Goal: Information Seeking & Learning: Learn about a topic

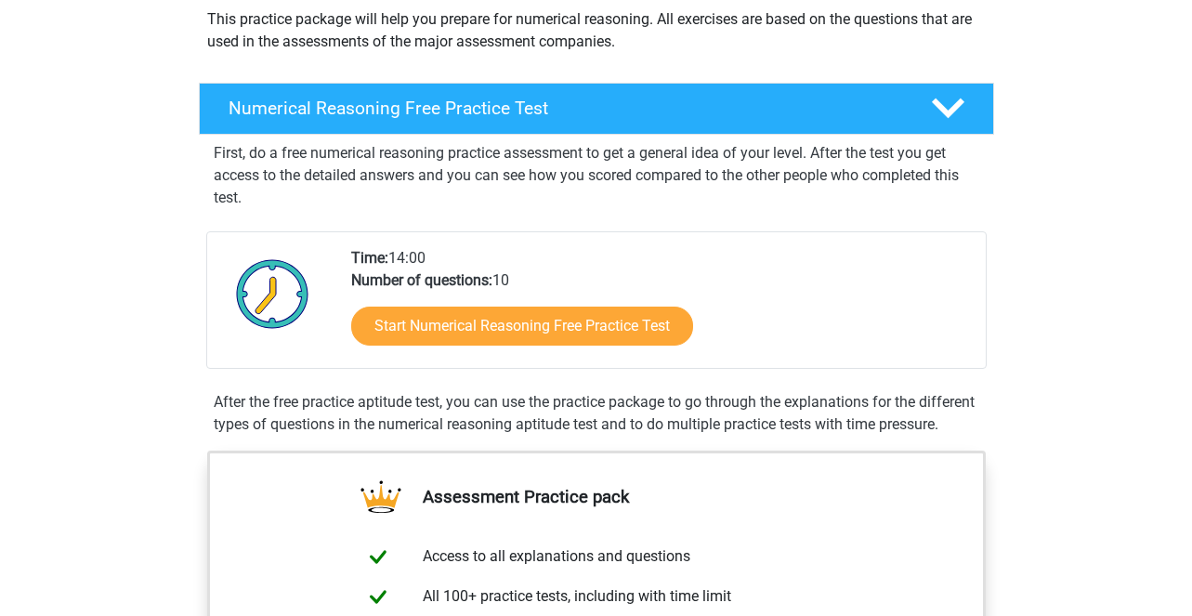
scroll to position [269, 0]
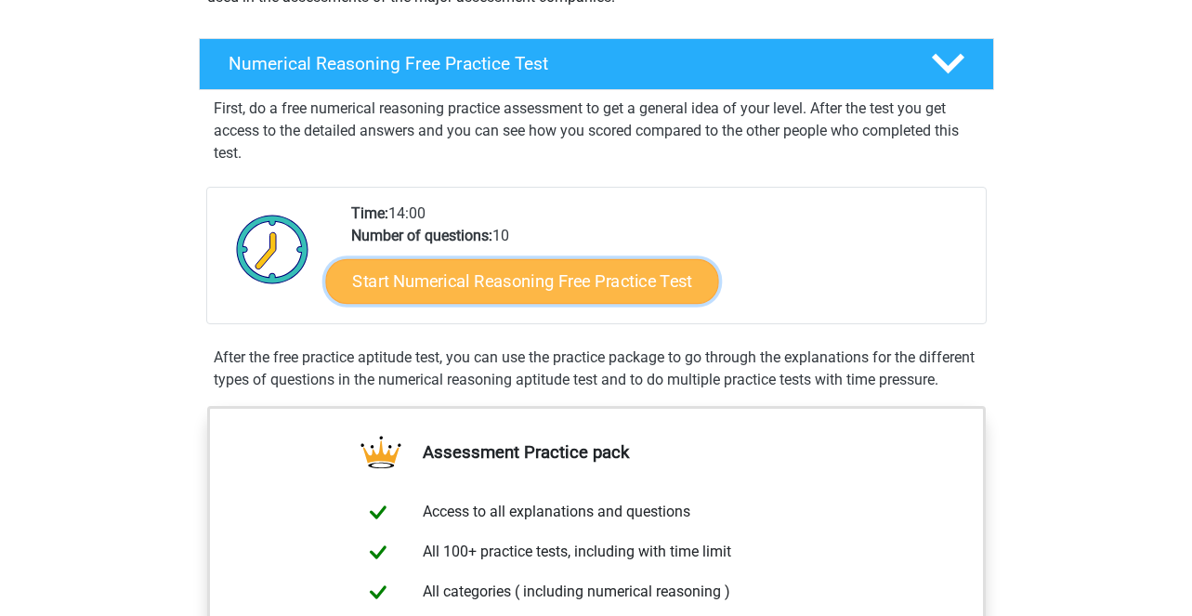
click at [448, 276] on link "Start Numerical Reasoning Free Practice Test" at bounding box center [521, 280] width 393 height 45
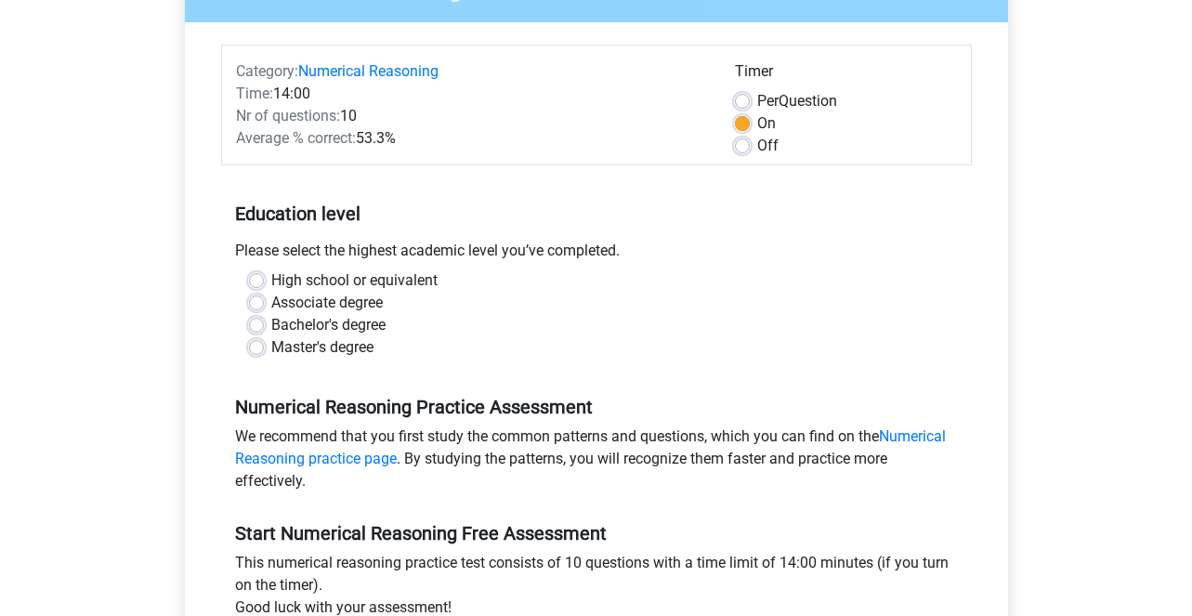
scroll to position [201, 0]
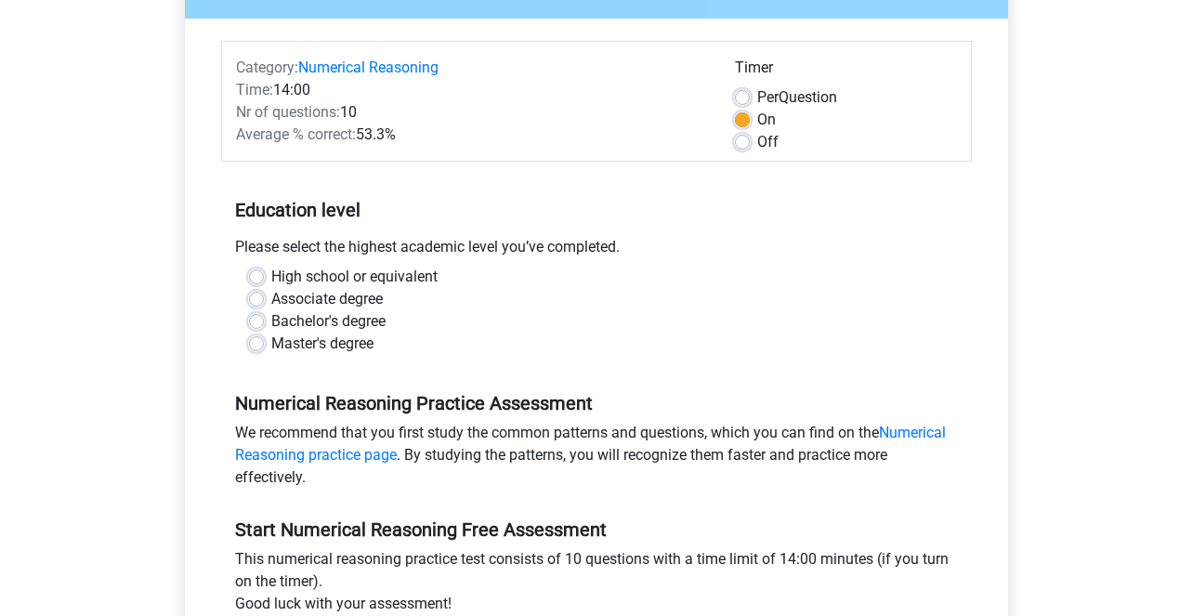
click at [282, 352] on label "Master's degree" at bounding box center [322, 344] width 102 height 22
click at [264, 351] on input "Master's degree" at bounding box center [256, 342] width 15 height 19
radio input "true"
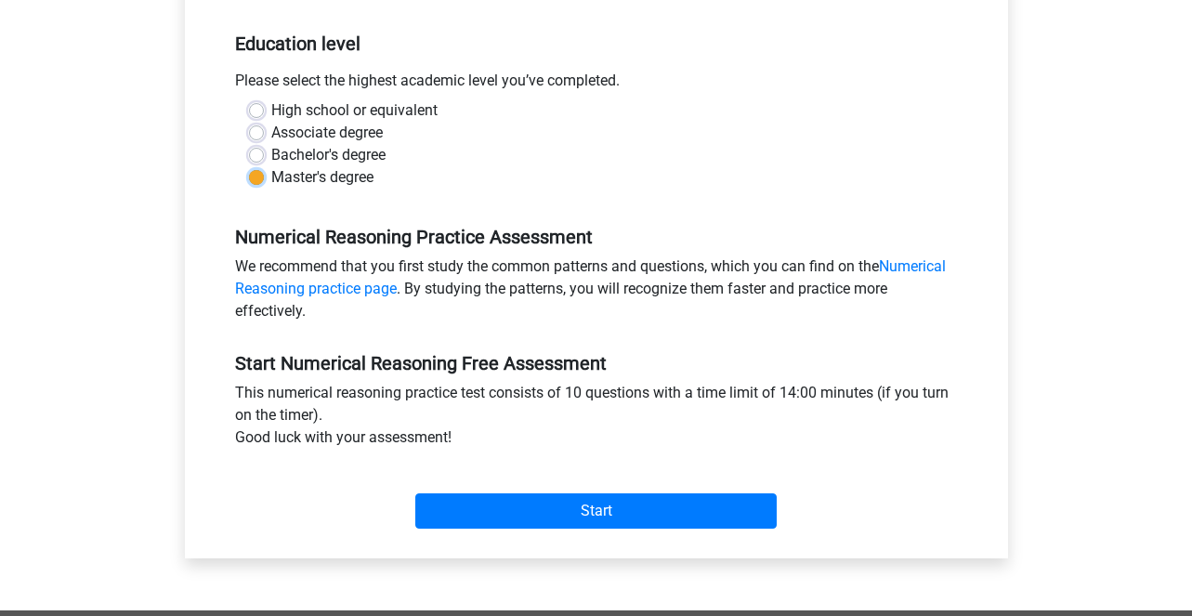
scroll to position [414, 0]
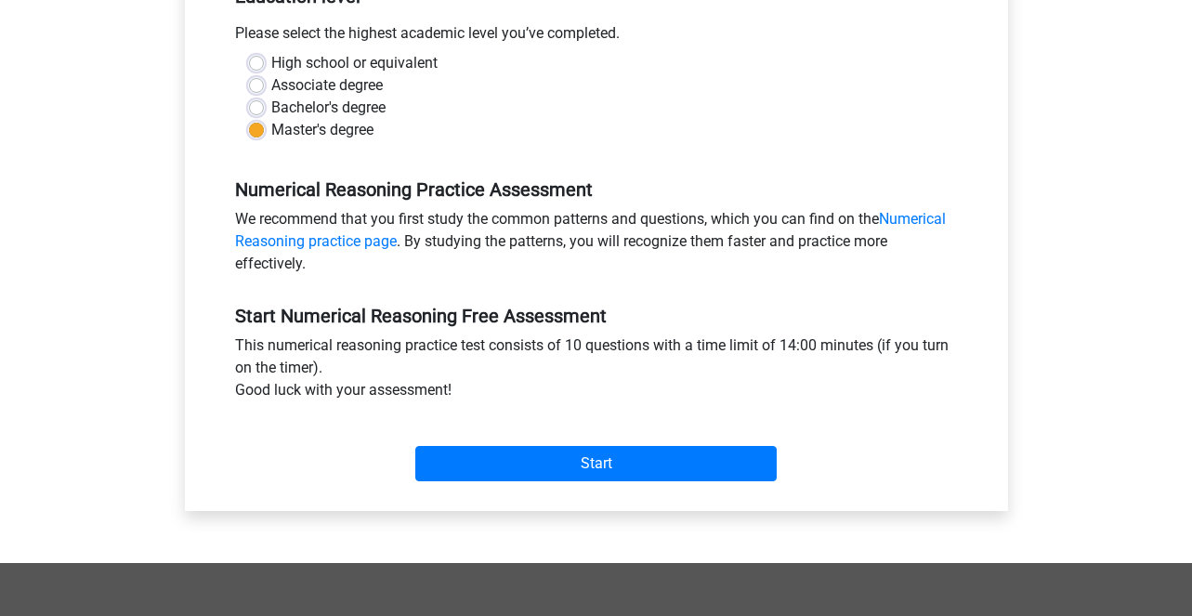
click at [517, 431] on div "Start" at bounding box center [596, 448] width 751 height 65
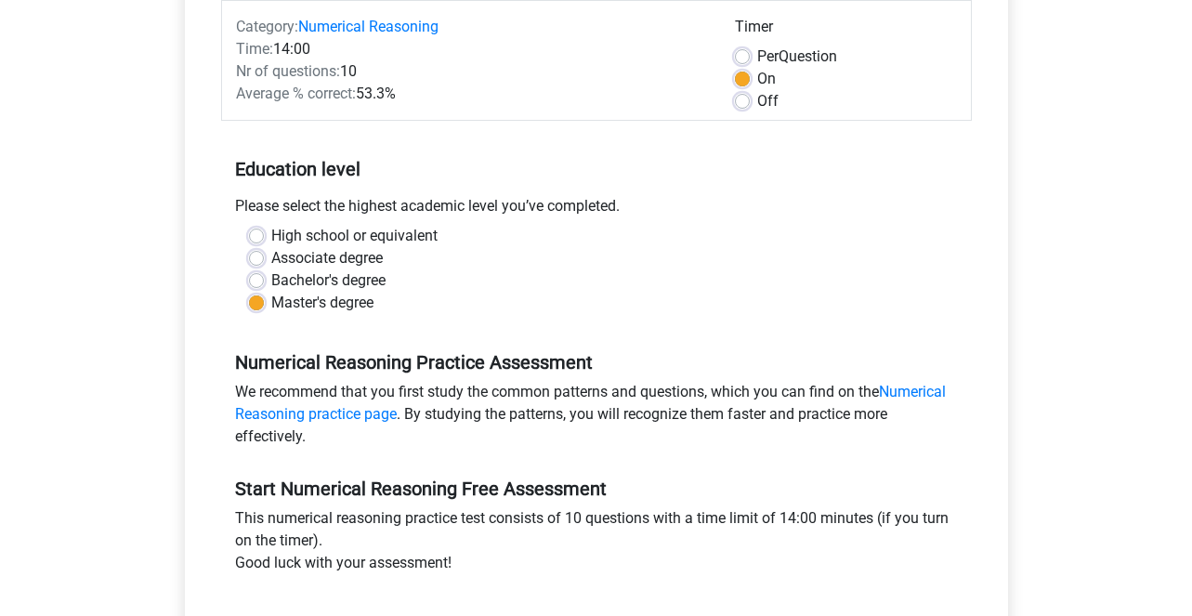
scroll to position [207, 0]
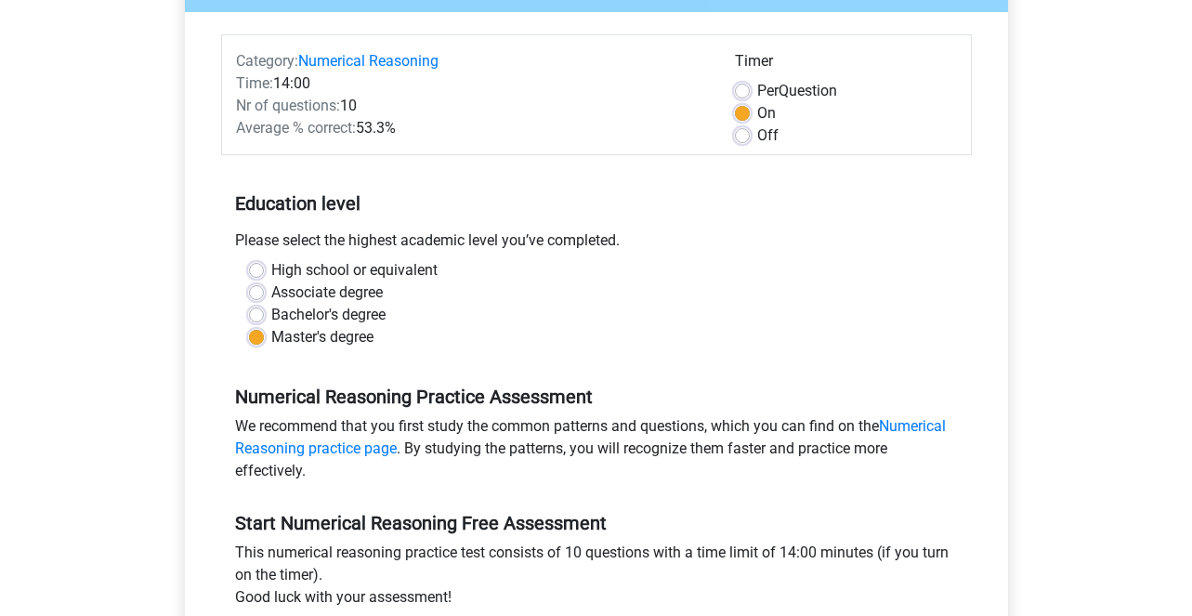
click at [757, 129] on label "Off" at bounding box center [767, 136] width 21 height 22
click at [745, 129] on input "Off" at bounding box center [742, 134] width 15 height 19
radio input "true"
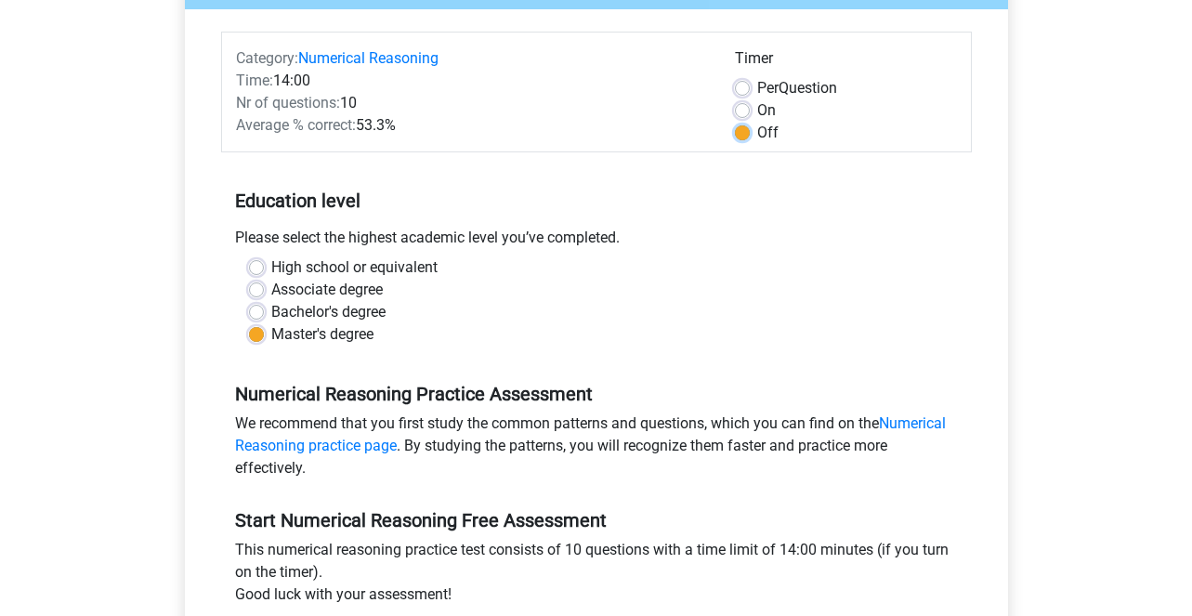
scroll to position [466, 0]
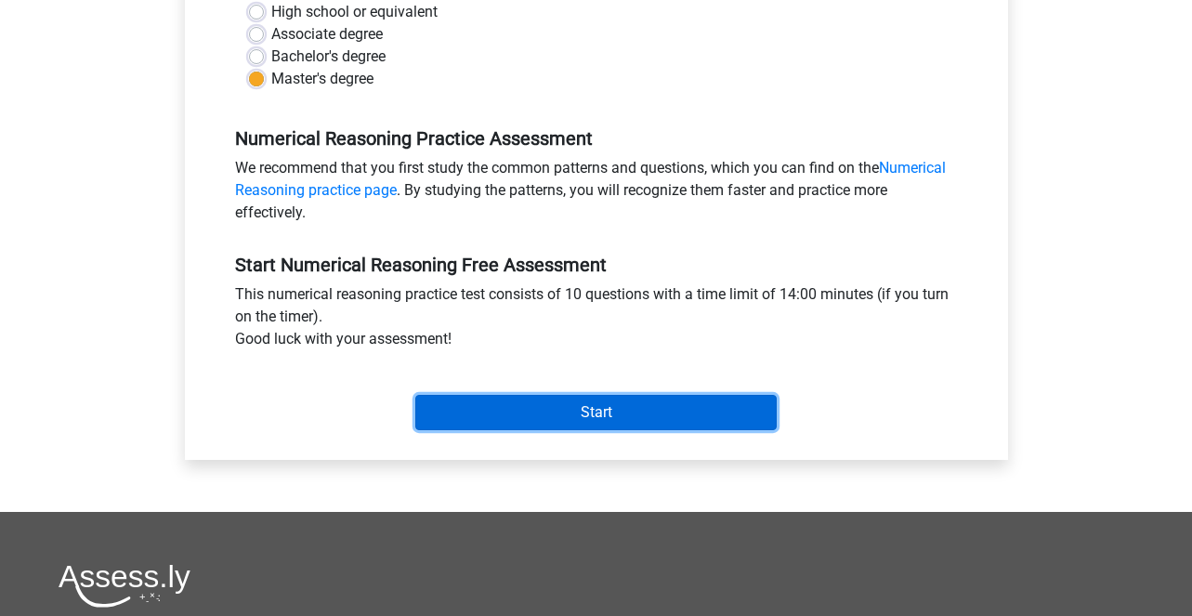
click at [474, 420] on input "Start" at bounding box center [596, 412] width 362 height 35
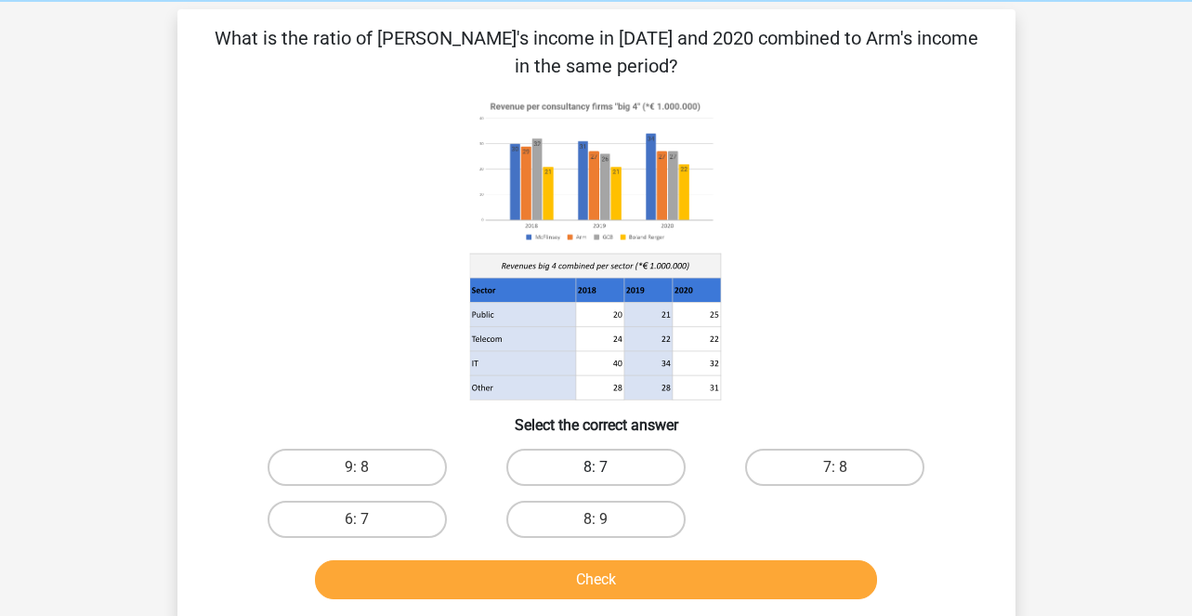
scroll to position [84, 0]
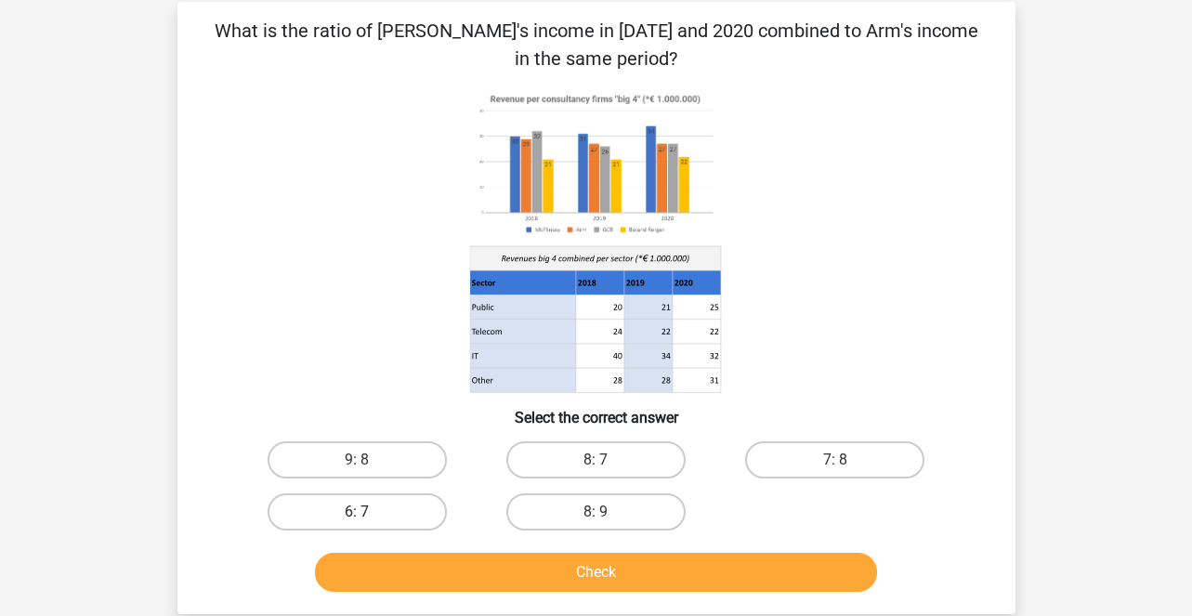
click at [399, 513] on label "6: 7" at bounding box center [357, 511] width 179 height 37
click at [369, 513] on input "6: 7" at bounding box center [363, 518] width 12 height 12
radio input "true"
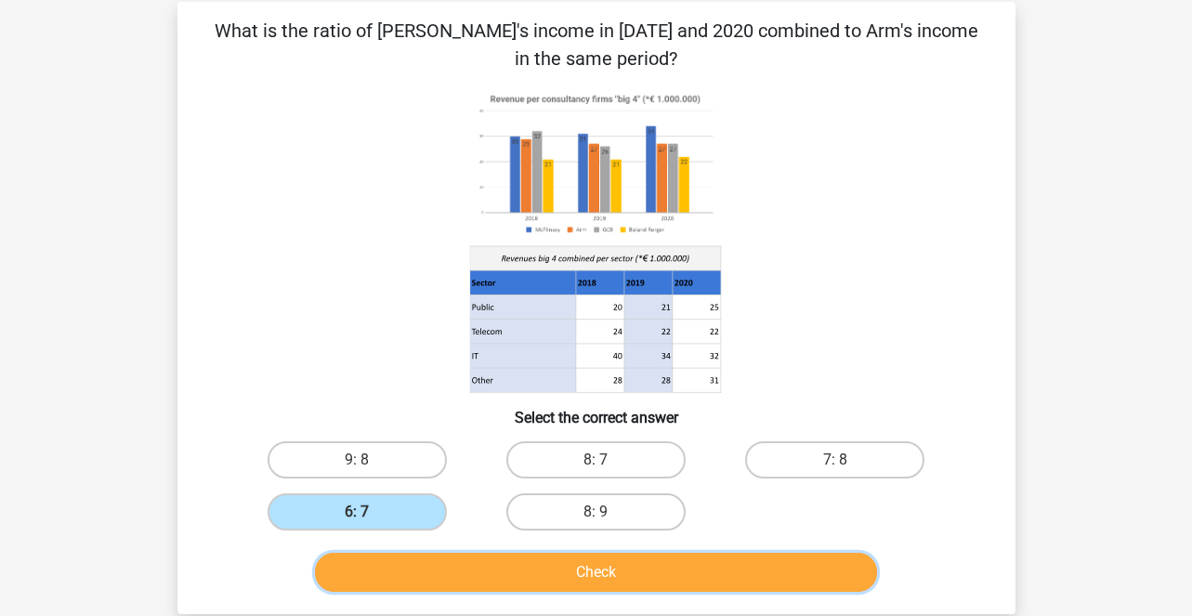
click at [467, 559] on button "Check" at bounding box center [596, 572] width 562 height 39
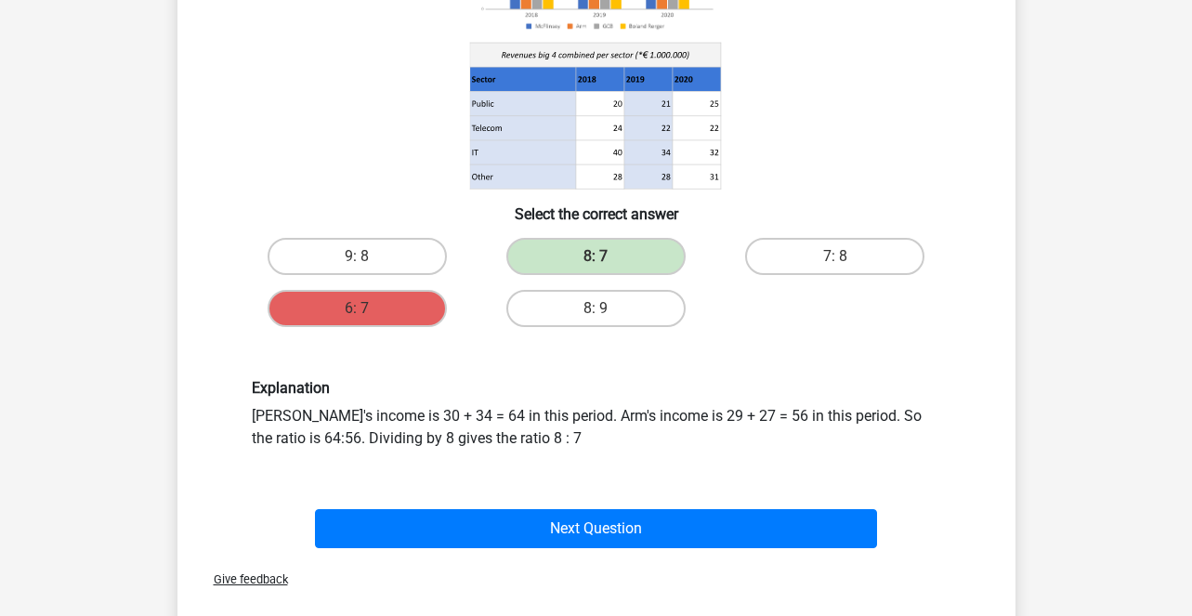
scroll to position [290, 0]
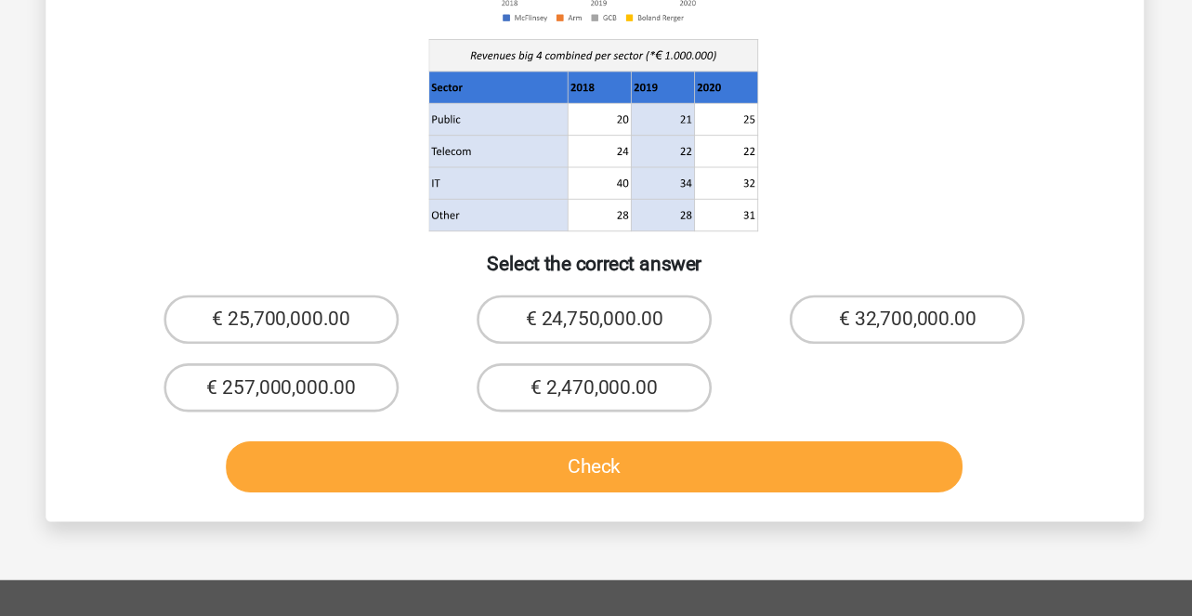
scroll to position [183, 0]
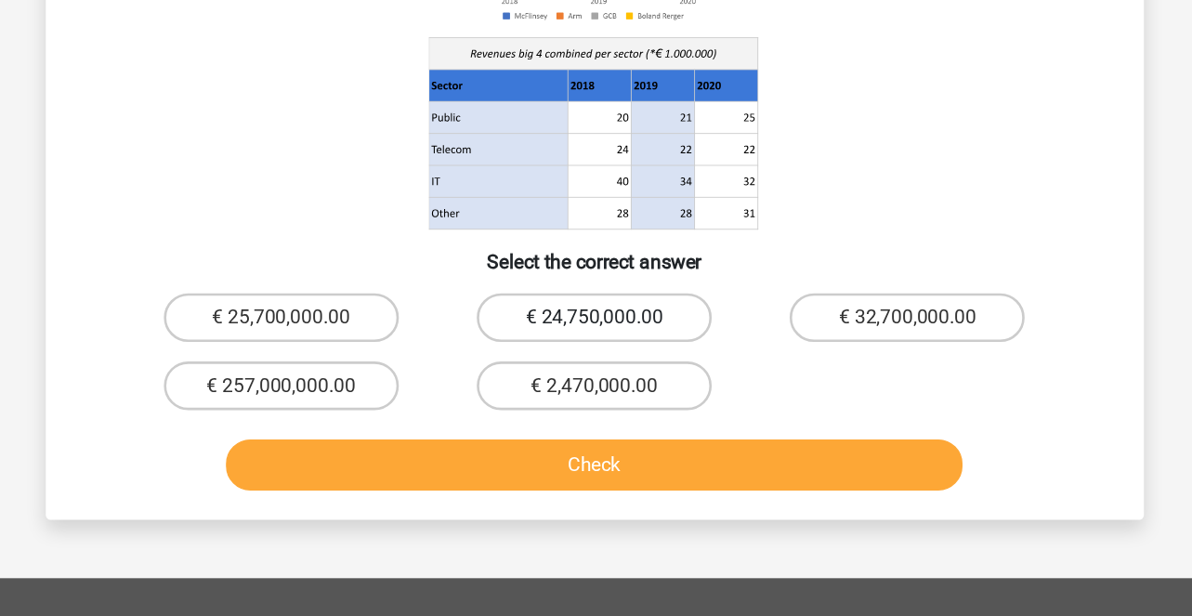
click at [592, 399] on label "€ 24,750,000.00" at bounding box center [595, 388] width 179 height 37
click at [596, 399] on input "€ 24,750,000.00" at bounding box center [602, 394] width 12 height 12
radio input "true"
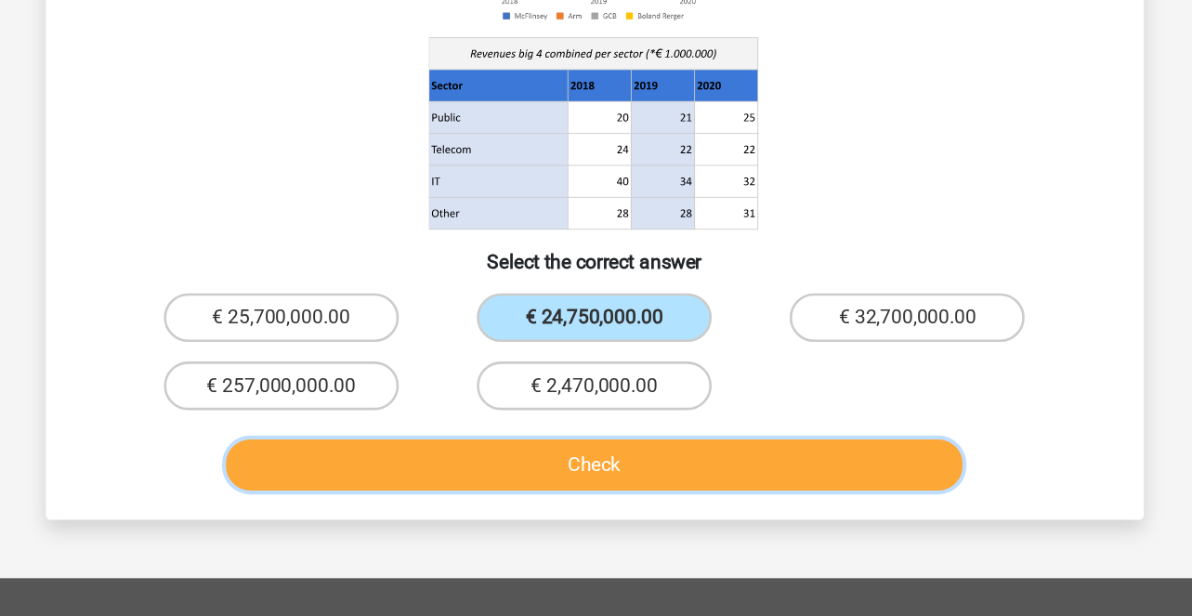
click at [712, 496] on button "Check" at bounding box center [596, 500] width 562 height 39
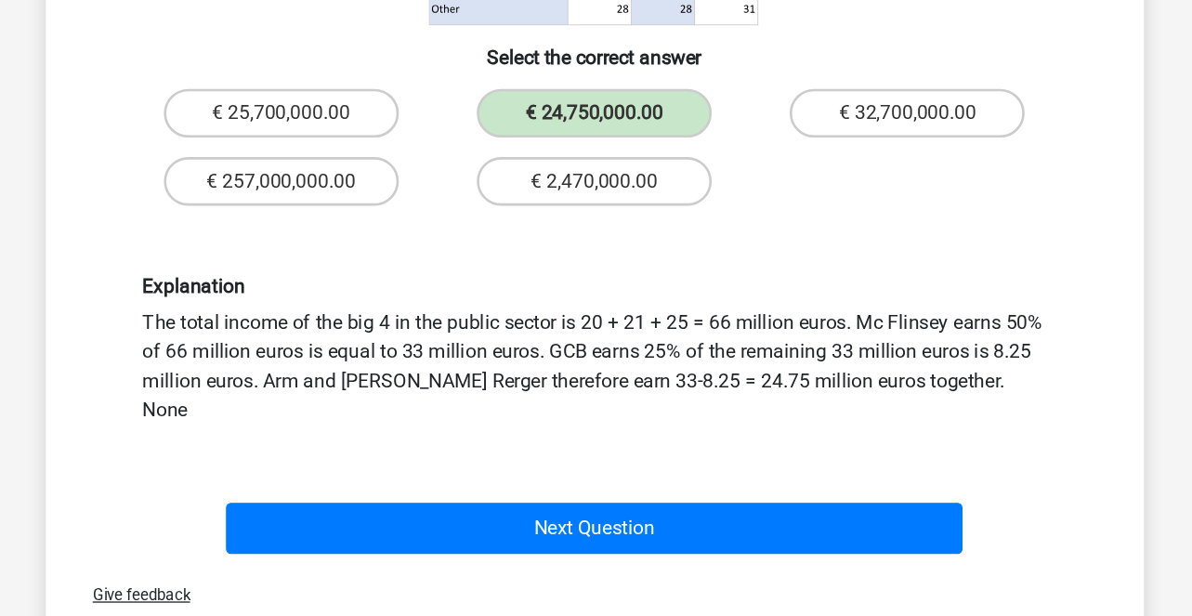
scroll to position [339, 0]
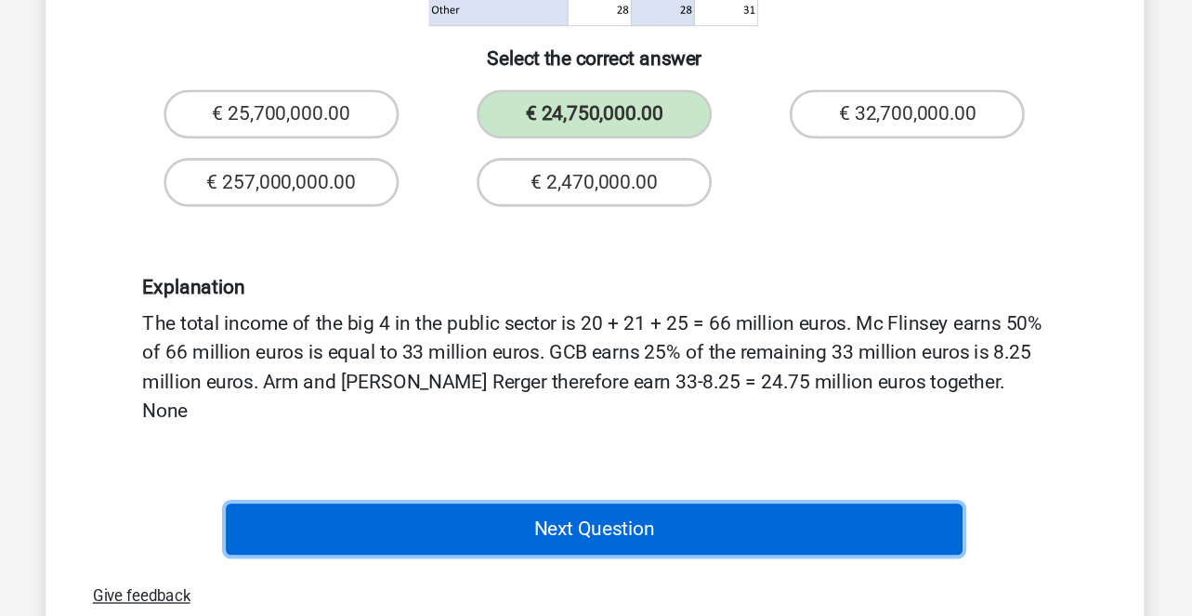
click at [812, 536] on button "Next Question" at bounding box center [596, 549] width 562 height 39
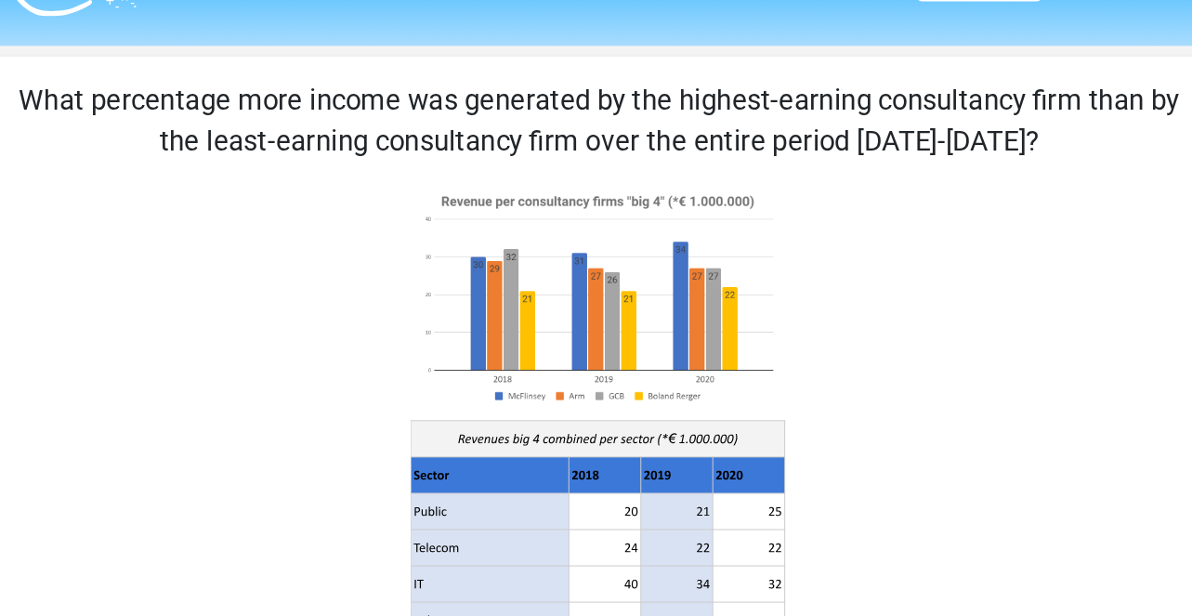
scroll to position [45, 0]
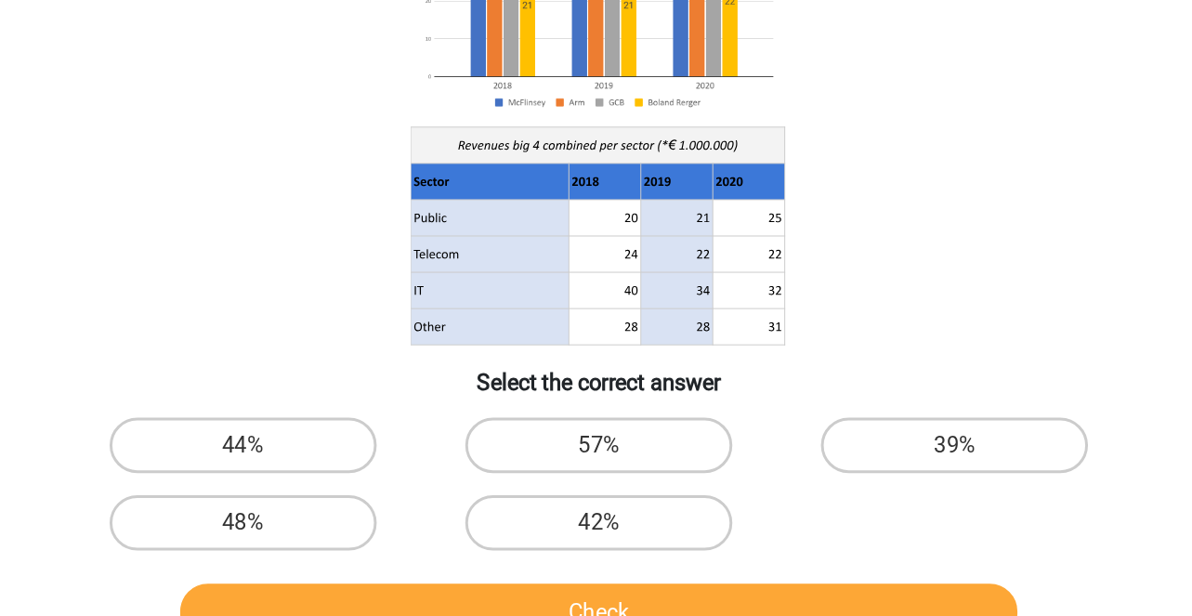
click at [362, 558] on input "48%" at bounding box center [363, 557] width 12 height 12
radio input "true"
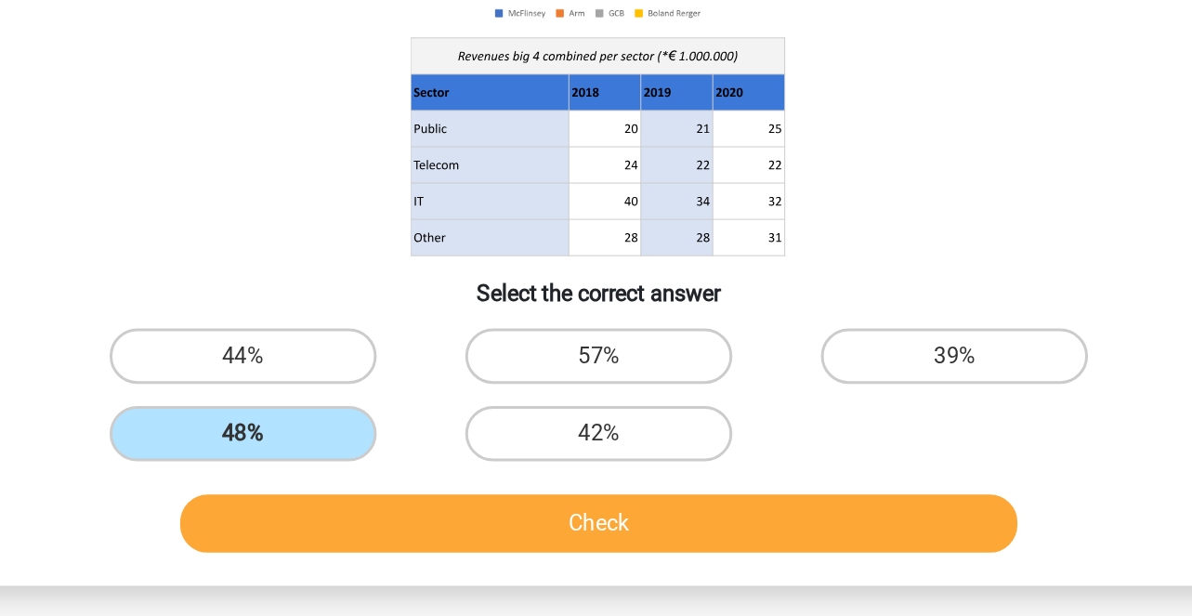
scroll to position [107, 0]
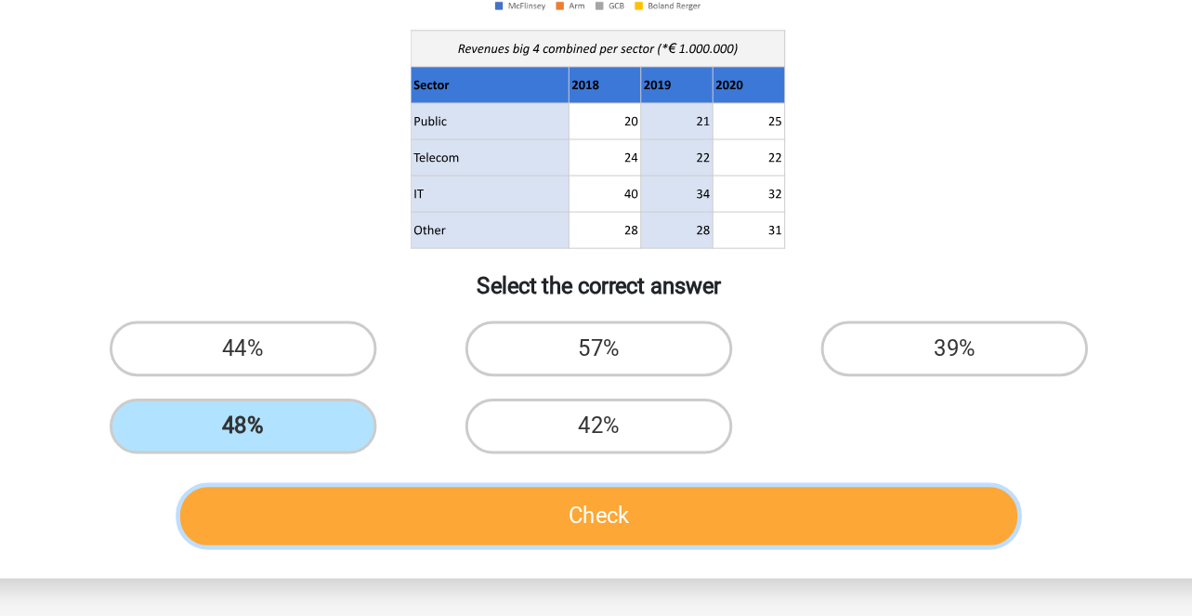
click at [514, 551] on button "Check" at bounding box center [596, 549] width 562 height 39
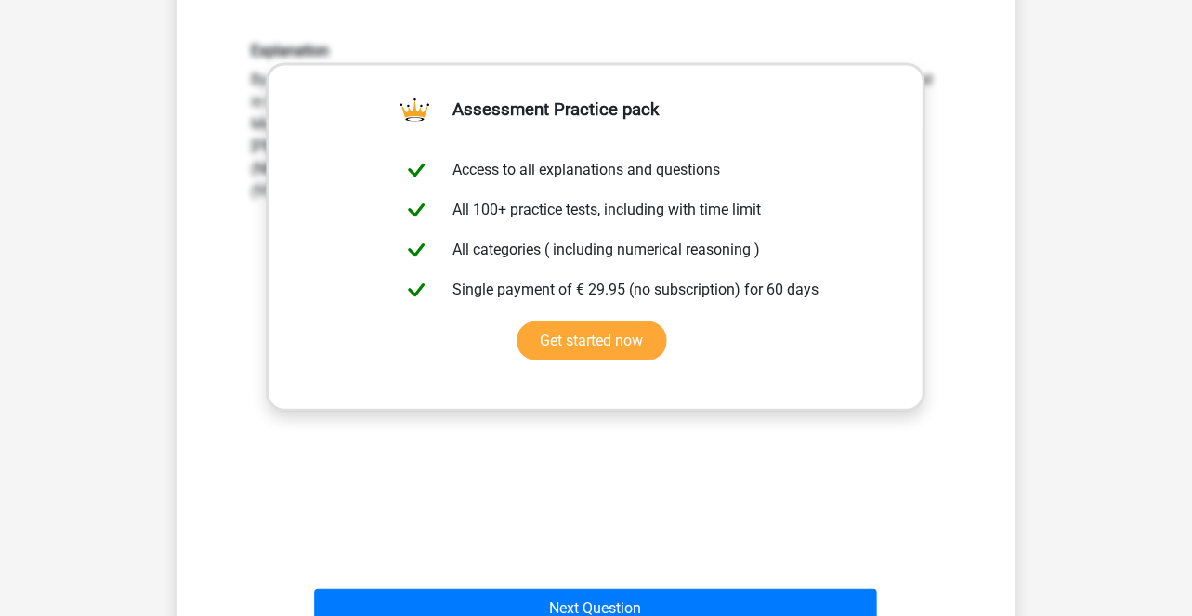
scroll to position [647, 0]
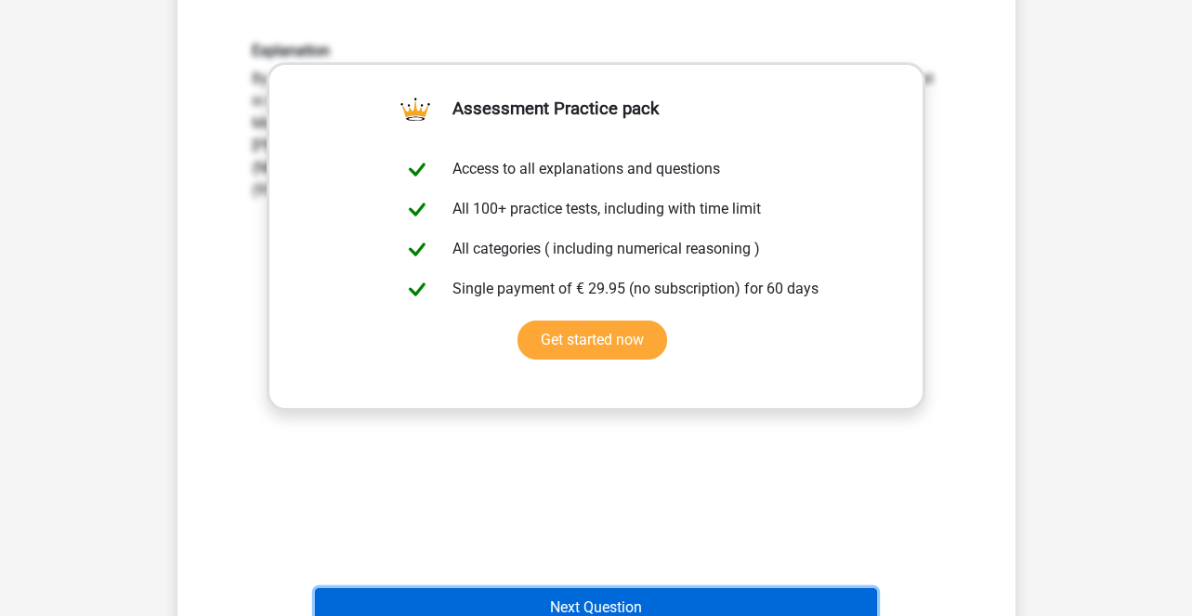
click at [611, 604] on button "Next Question" at bounding box center [596, 607] width 562 height 39
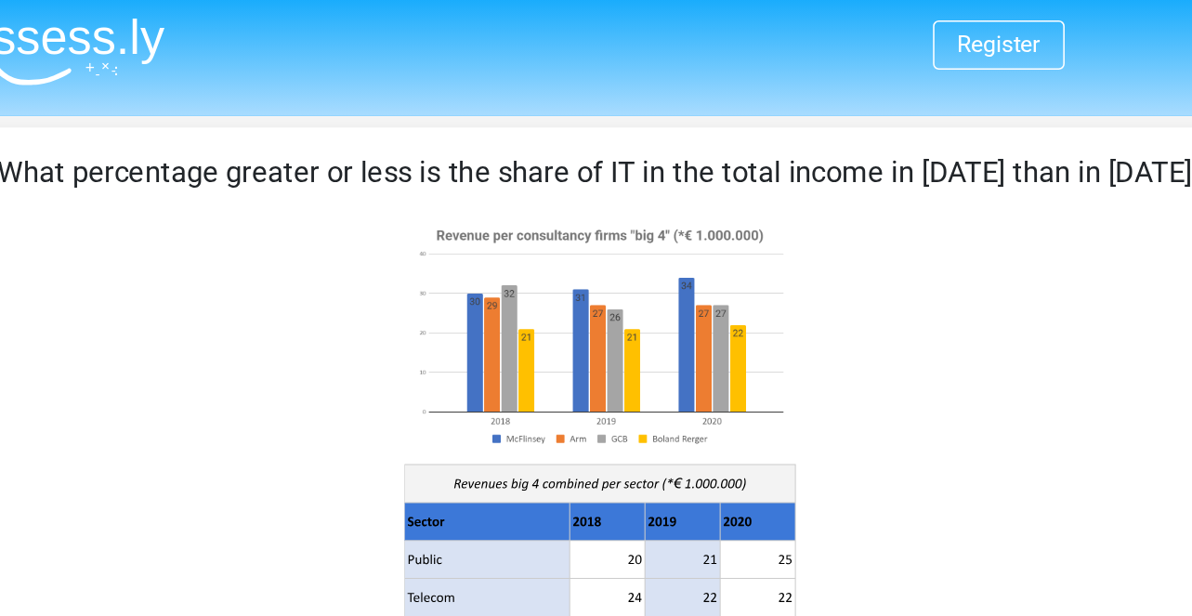
scroll to position [0, 0]
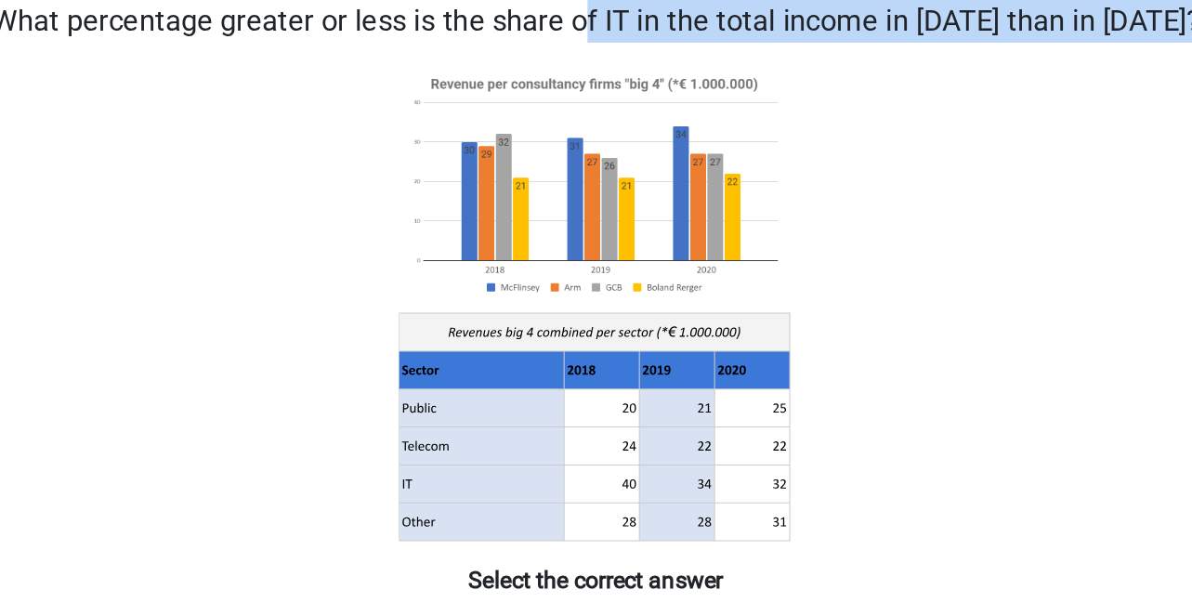
drag, startPoint x: 224, startPoint y: 109, endPoint x: 953, endPoint y: 130, distance: 729.8
click at [953, 130] on div "What percentage greater or less is the share of IT in the total income in 2020 …" at bounding box center [596, 377] width 823 height 555
copy div "What percentage greater or less is the share of IT in the total income in 2020 …"
click at [716, 410] on icon at bounding box center [696, 412] width 48 height 24
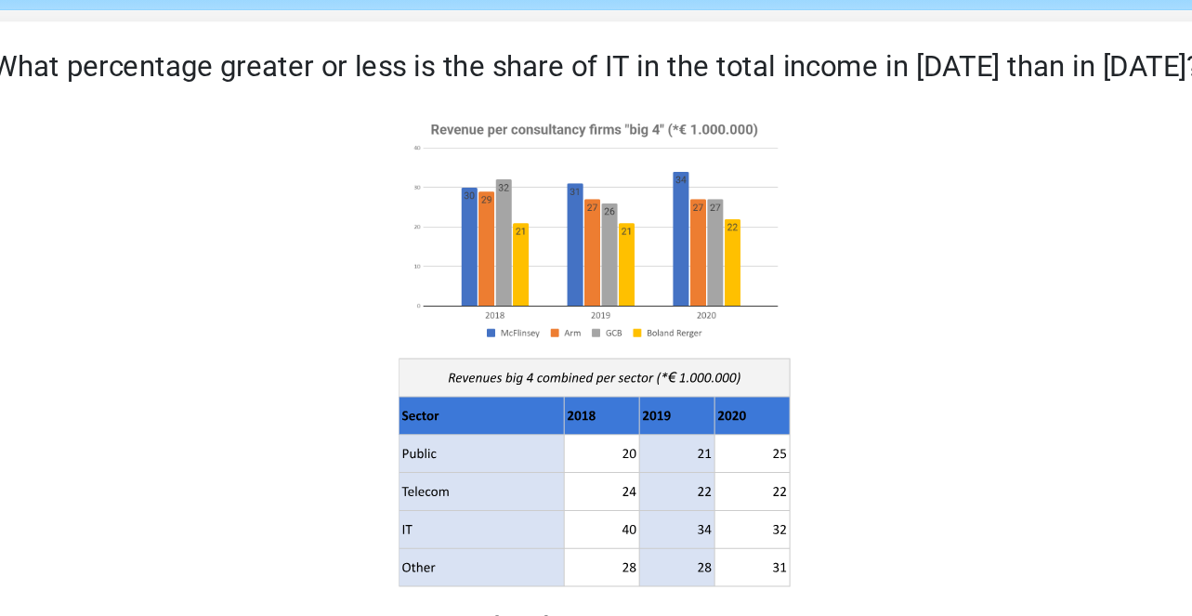
scroll to position [68, 0]
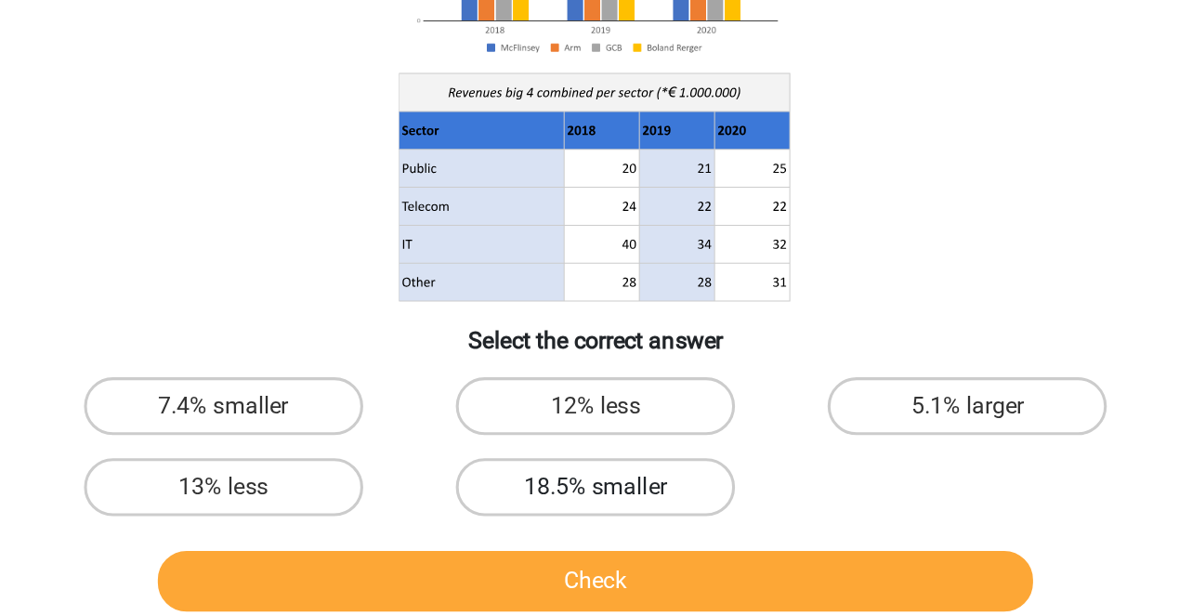
click at [616, 517] on label "18.5% smaller" at bounding box center [595, 499] width 179 height 37
click at [608, 512] on input "18.5% smaller" at bounding box center [602, 506] width 12 height 12
radio input "true"
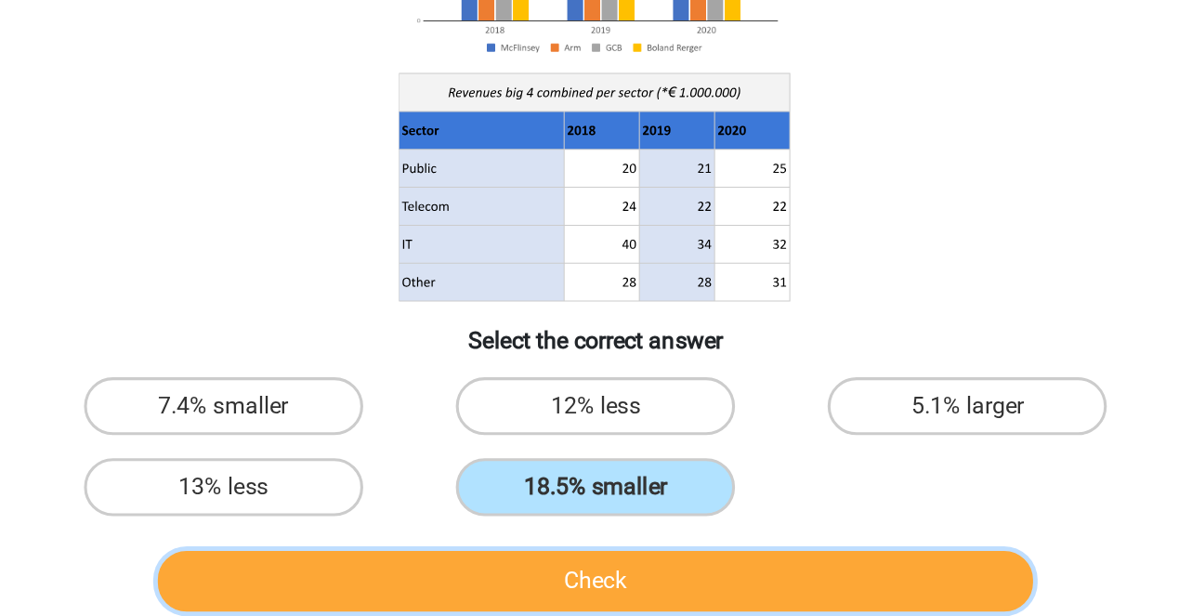
click at [634, 576] on button "Check" at bounding box center [596, 560] width 562 height 39
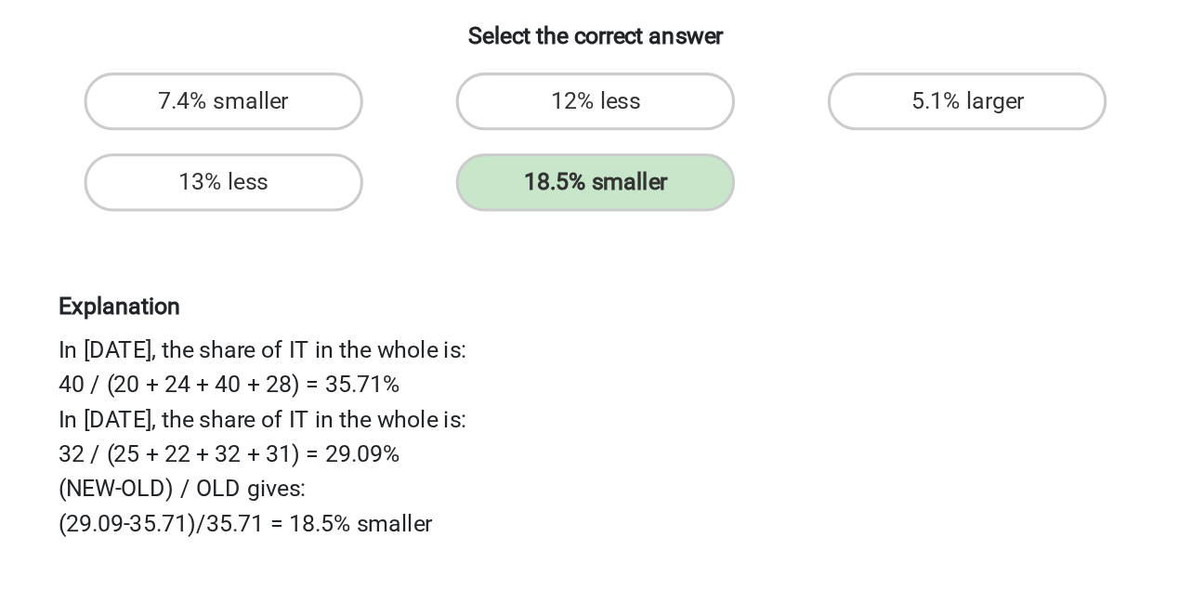
scroll to position [230, 0]
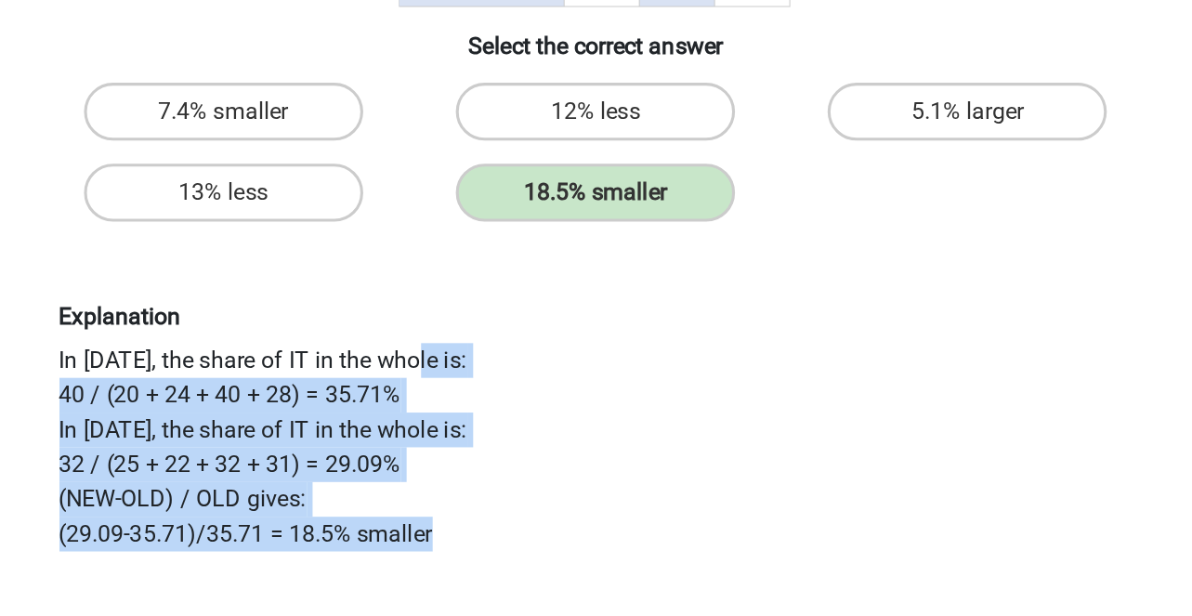
drag, startPoint x: 500, startPoint y: 563, endPoint x: 248, endPoint y: 440, distance: 280.5
click at [247, 440] on div "Explanation In 2018, the share of IT in the whole is: 40 / (20 + 24 + 40 + 28) …" at bounding box center [596, 488] width 717 height 159
copy div "In 2018, the share of IT in the whole is: 40 / (20 + 24 + 40 + 28) = 35.71% In …"
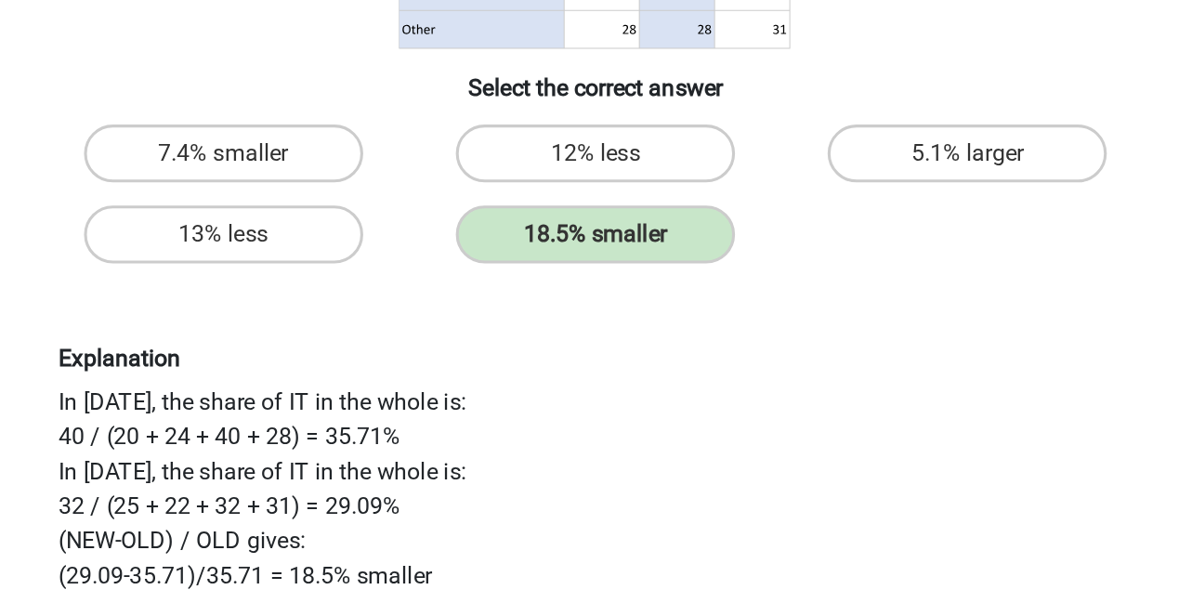
click at [478, 406] on div "Explanation In 2018, the share of IT in the whole is: 40 / (20 + 24 + 40 + 28) …" at bounding box center [596, 488] width 779 height 248
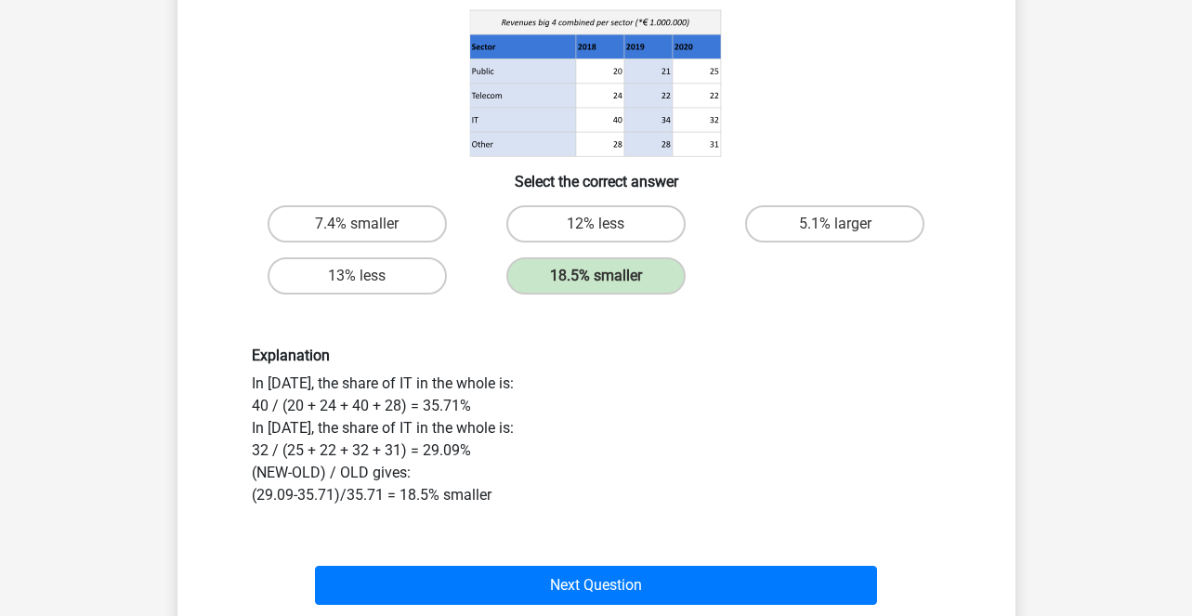
scroll to position [295, 0]
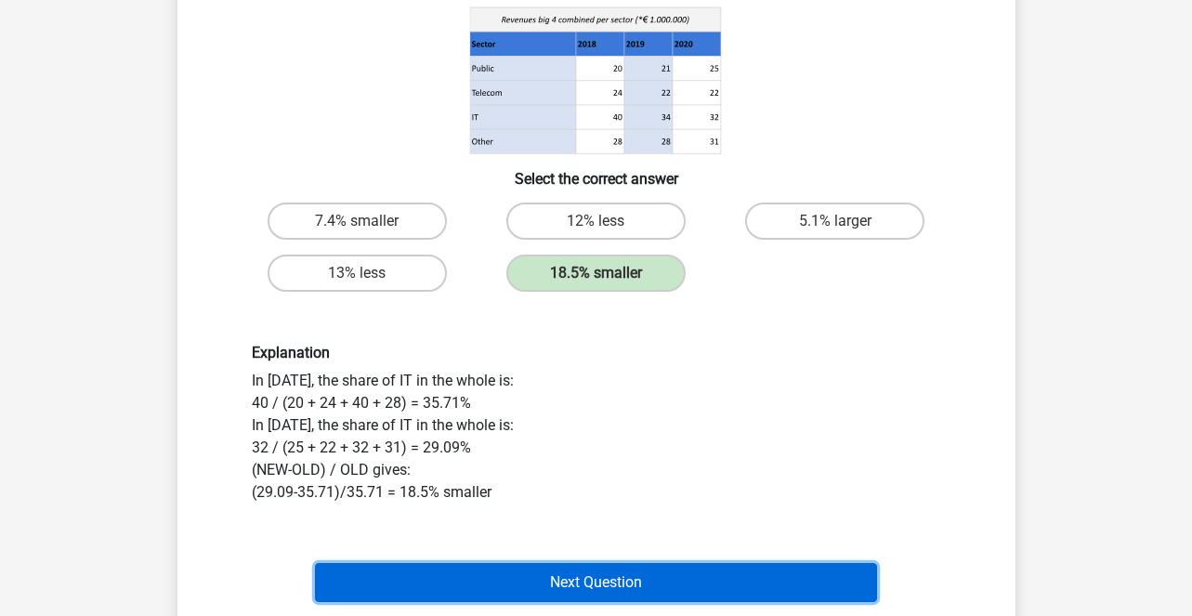
click at [493, 587] on button "Next Question" at bounding box center [596, 582] width 562 height 39
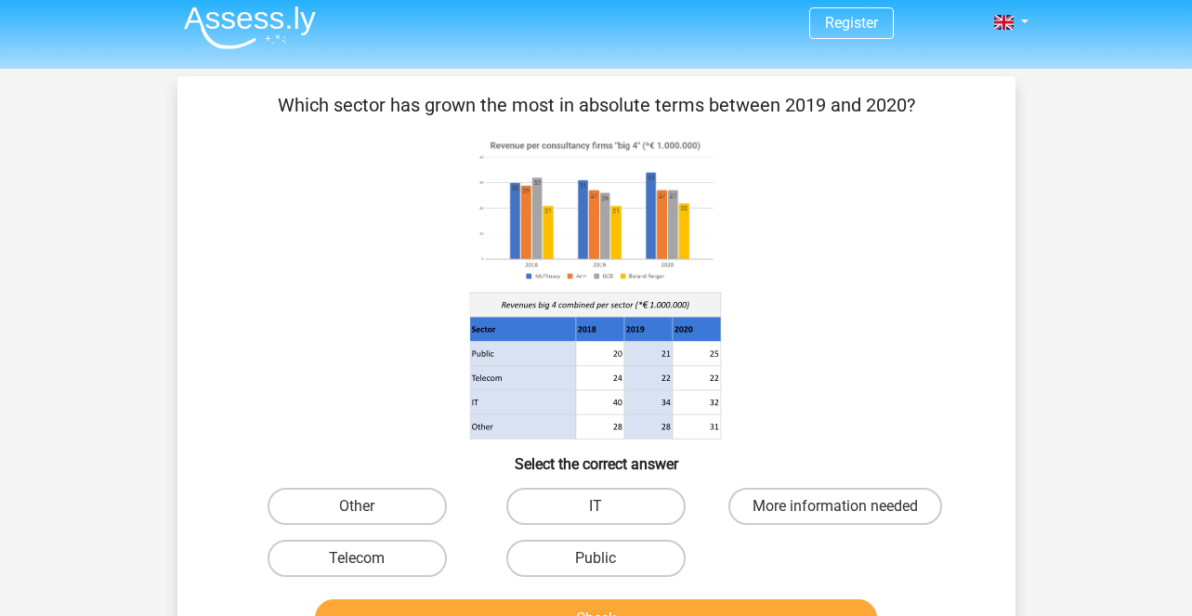
scroll to position [7, 0]
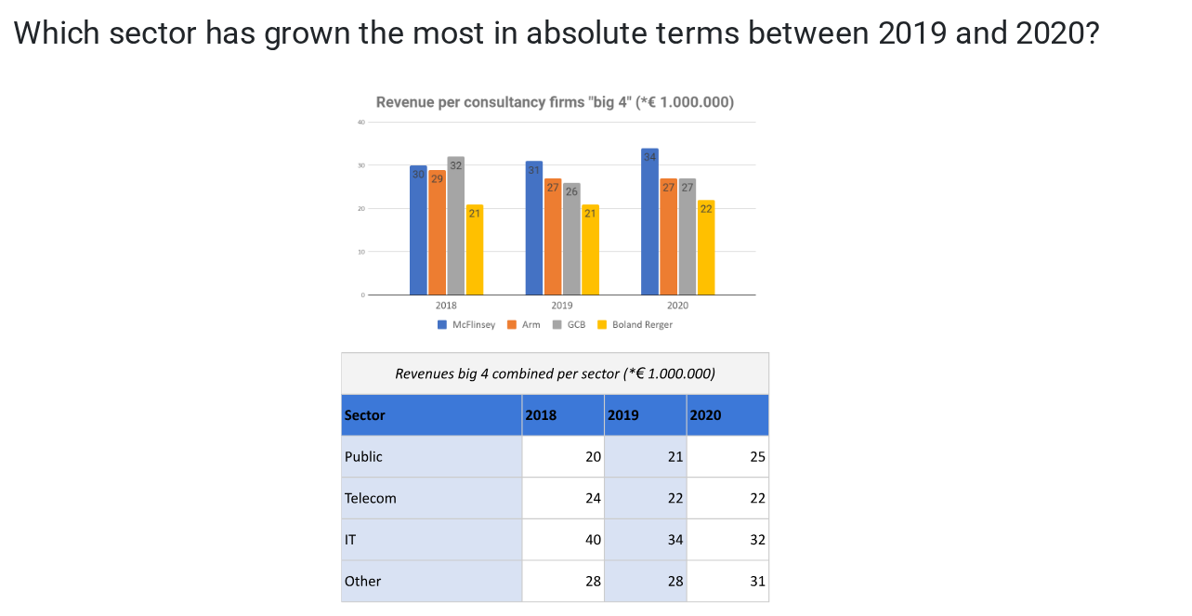
drag, startPoint x: 428, startPoint y: 106, endPoint x: 699, endPoint y: 105, distance: 270.4
click at [700, 105] on p "Which sector has grown the most in absolute terms between 2019 and 2020?" at bounding box center [596, 107] width 779 height 28
copy p "grown the most in absolute terms"
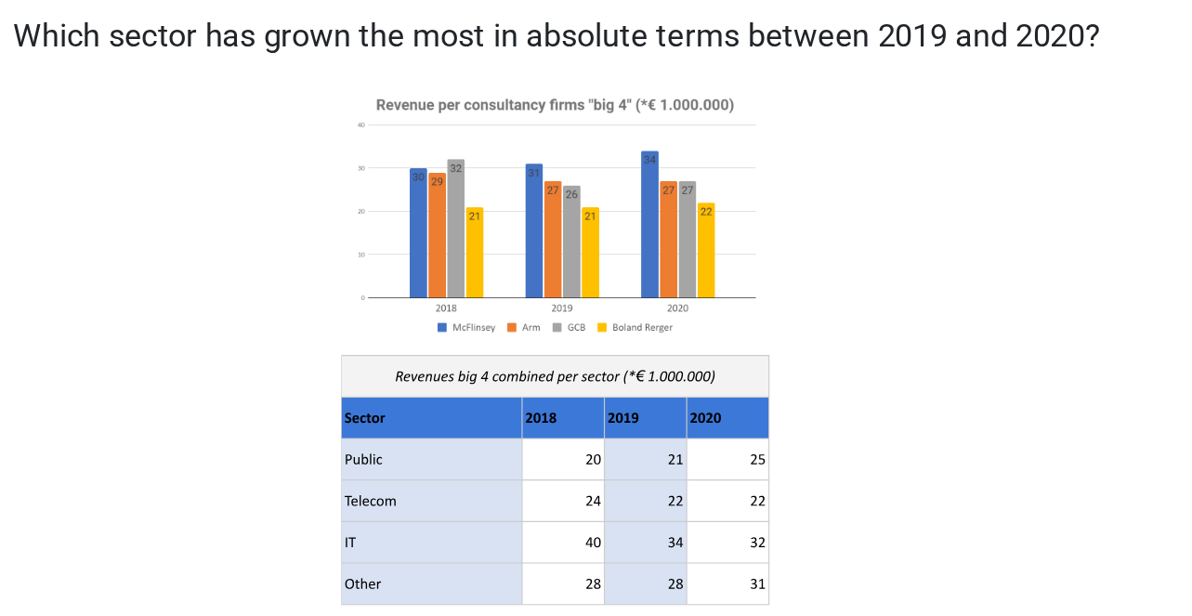
click at [445, 233] on icon at bounding box center [596, 289] width 749 height 307
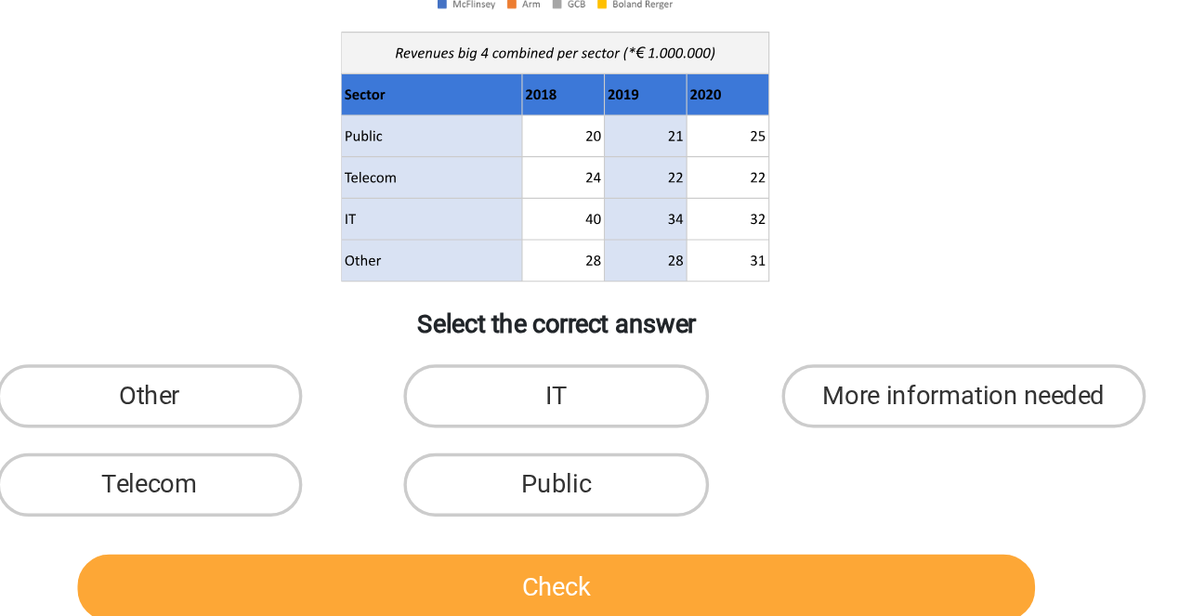
scroll to position [44, 0]
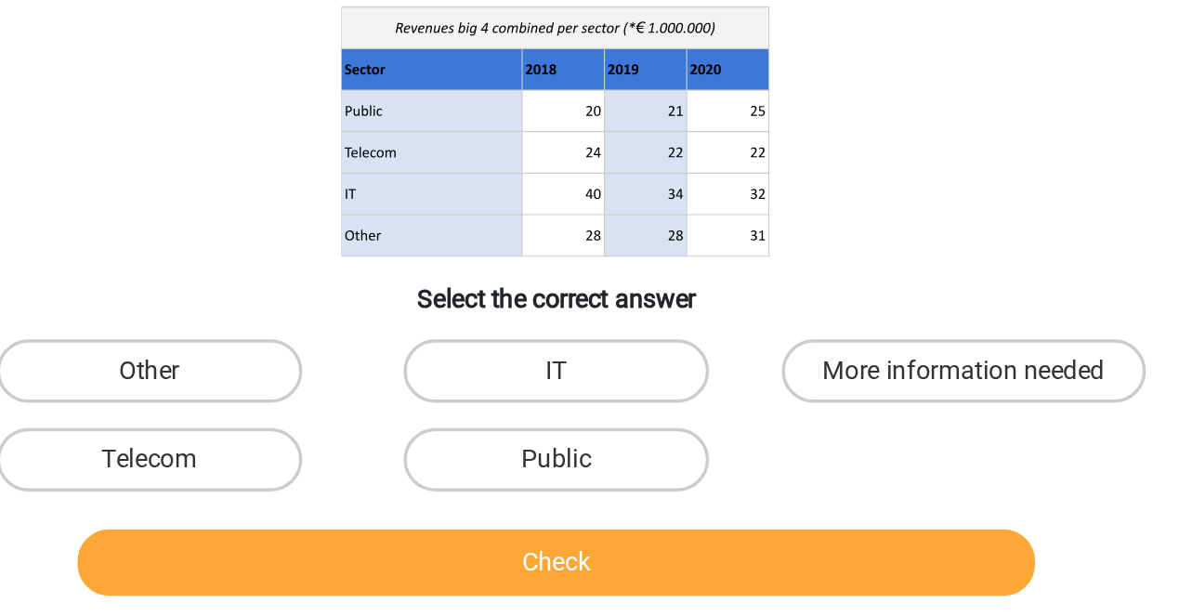
click at [602, 525] on input "Public" at bounding box center [602, 530] width 12 height 12
radio input "true"
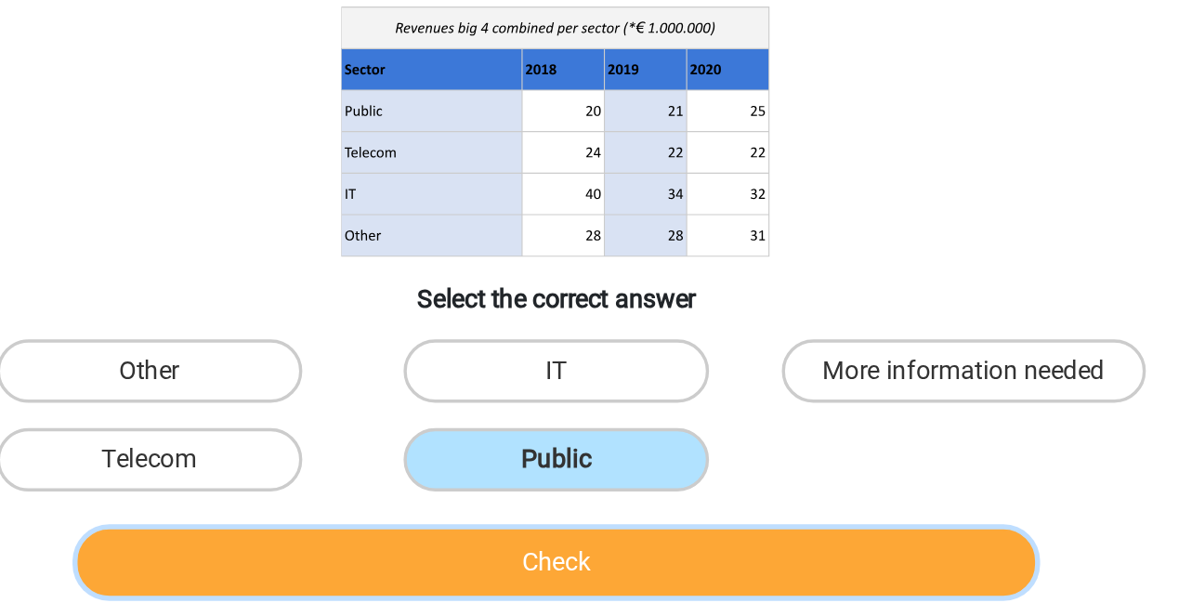
click at [669, 581] on button "Check" at bounding box center [596, 584] width 562 height 39
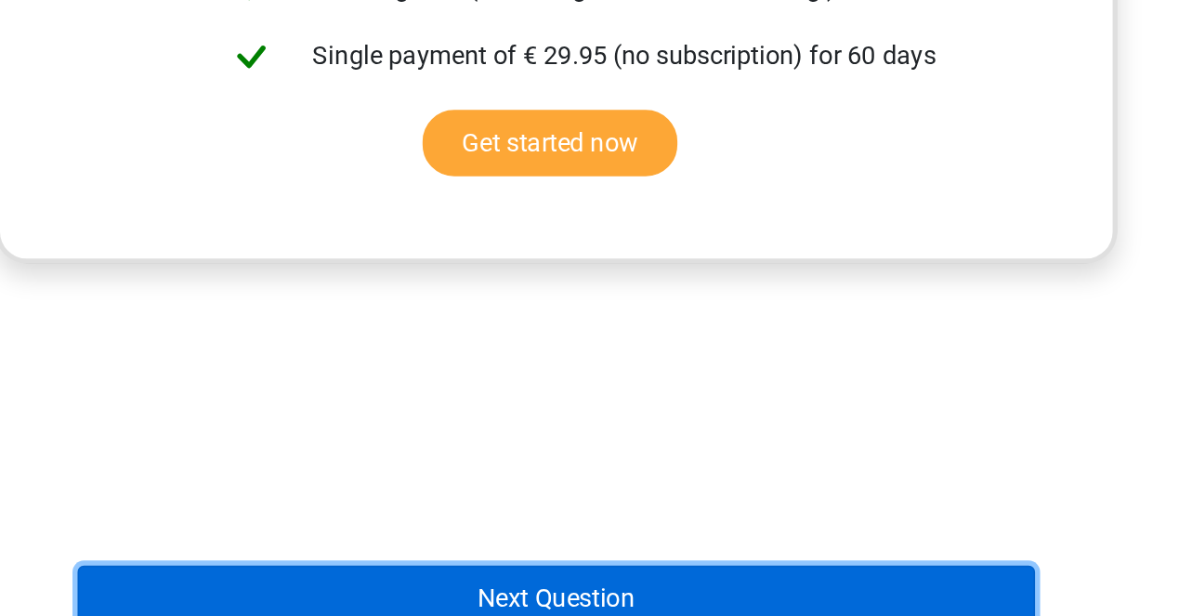
click at [710, 596] on button "Next Question" at bounding box center [596, 605] width 562 height 39
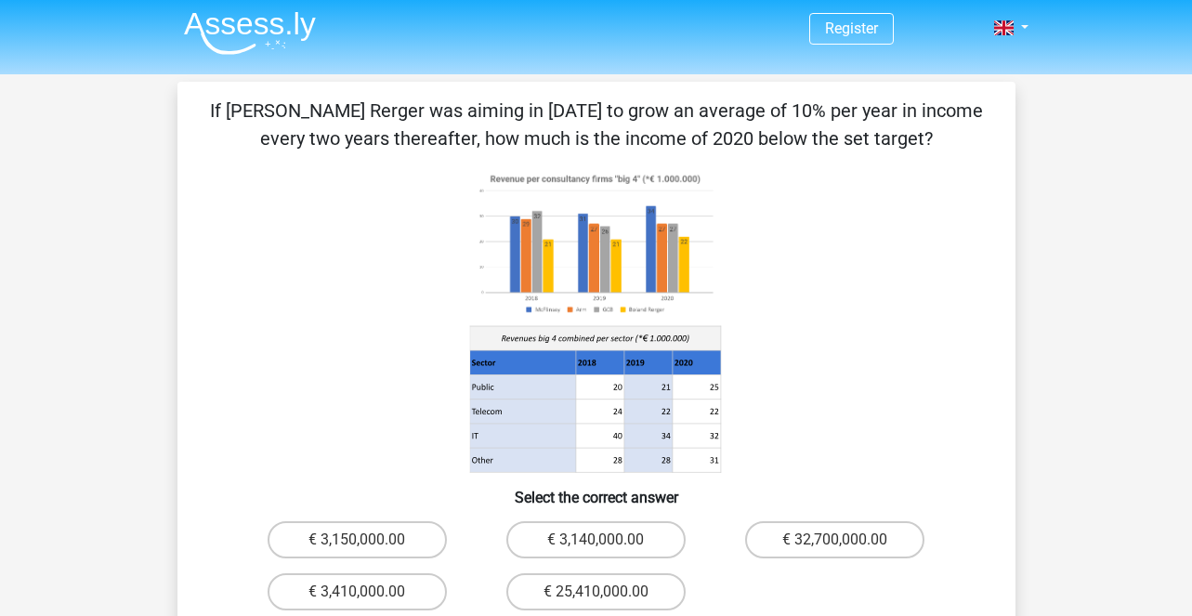
scroll to position [0, 0]
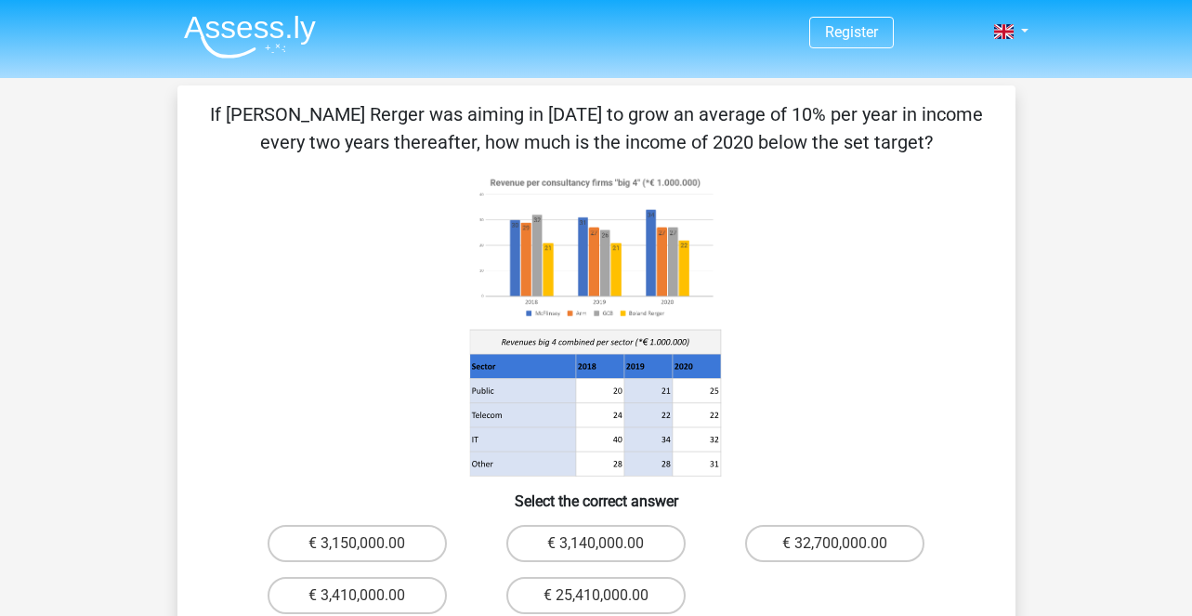
click at [899, 143] on p "If Boland Rerger was aiming in 2018 to grow an average of 10% per year in incom…" at bounding box center [596, 128] width 779 height 56
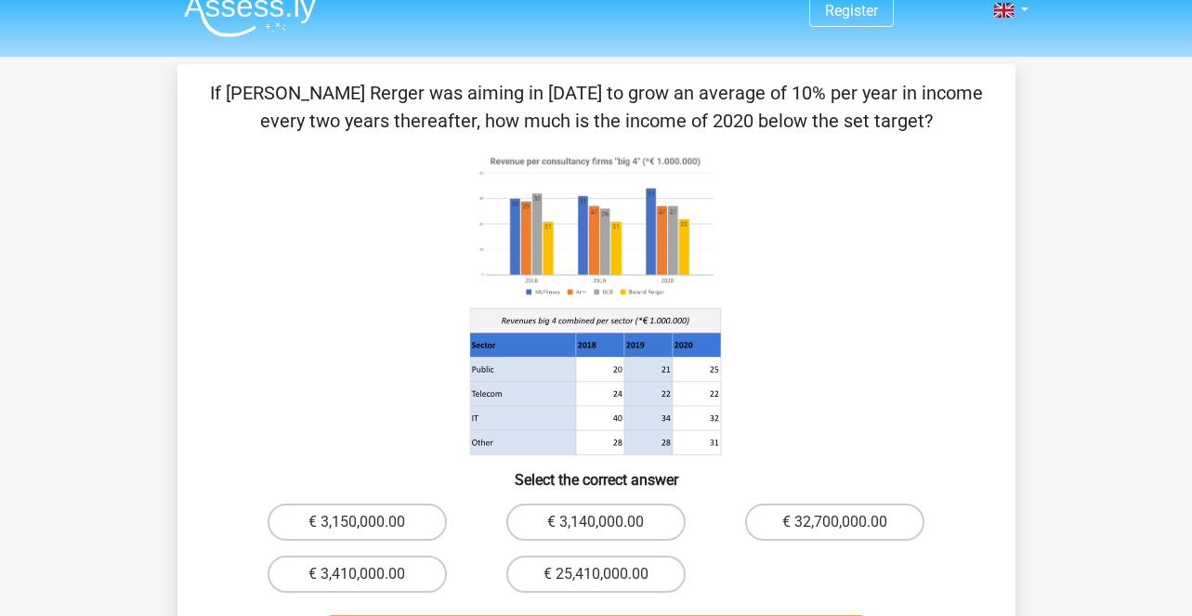
scroll to position [23, 0]
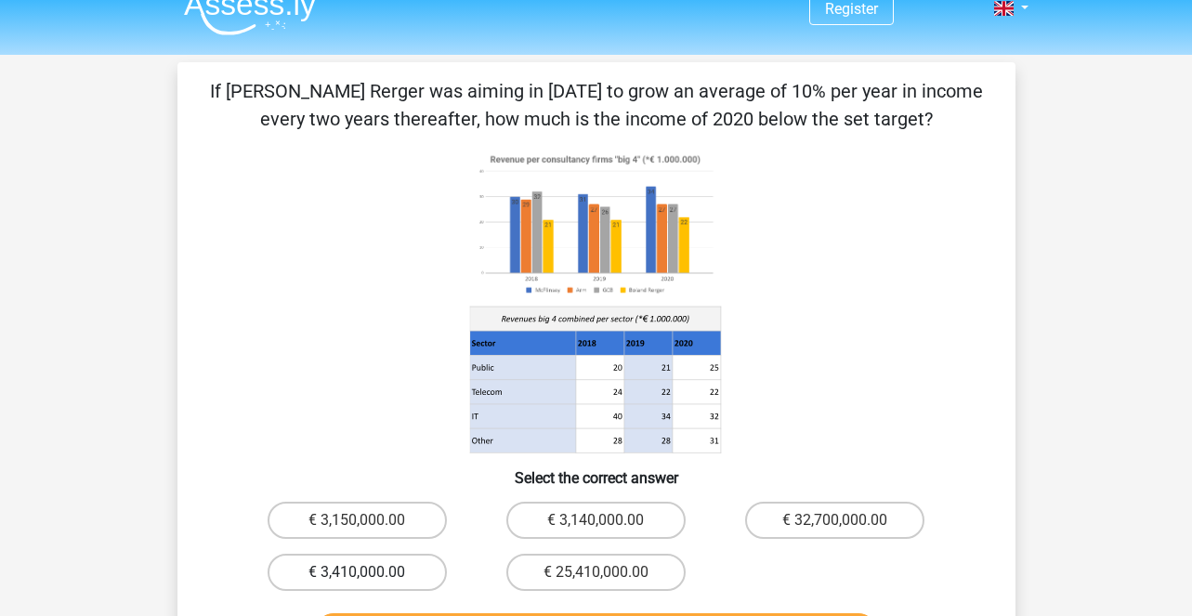
click at [390, 565] on label "€ 3,410,000.00" at bounding box center [357, 572] width 179 height 37
click at [369, 572] on input "€ 3,410,000.00" at bounding box center [363, 578] width 12 height 12
radio input "true"
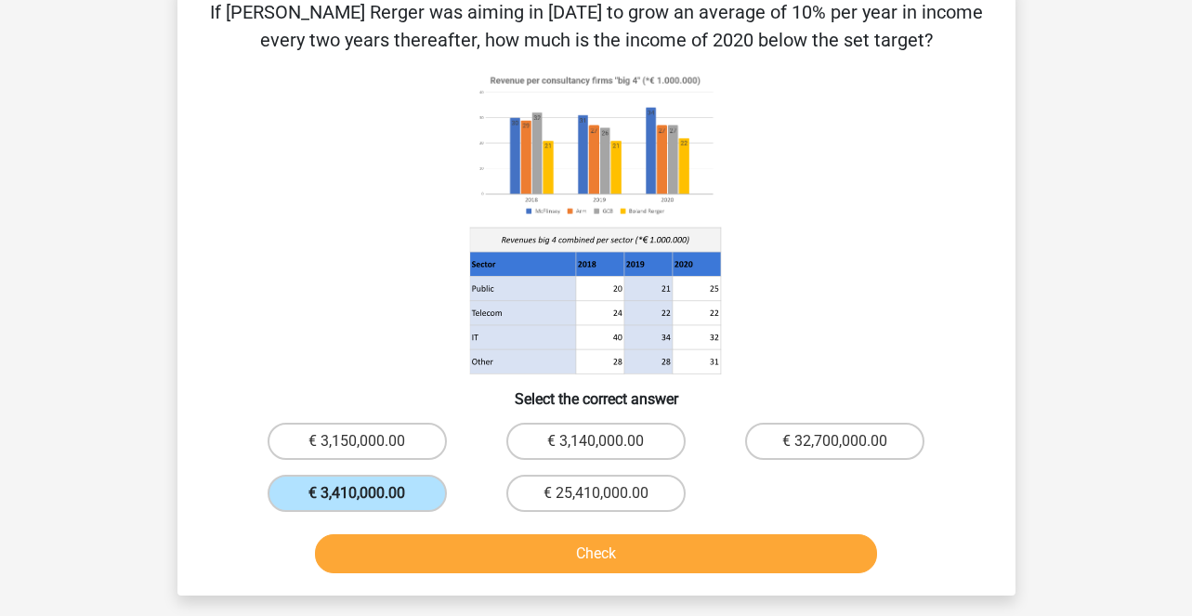
scroll to position [110, 0]
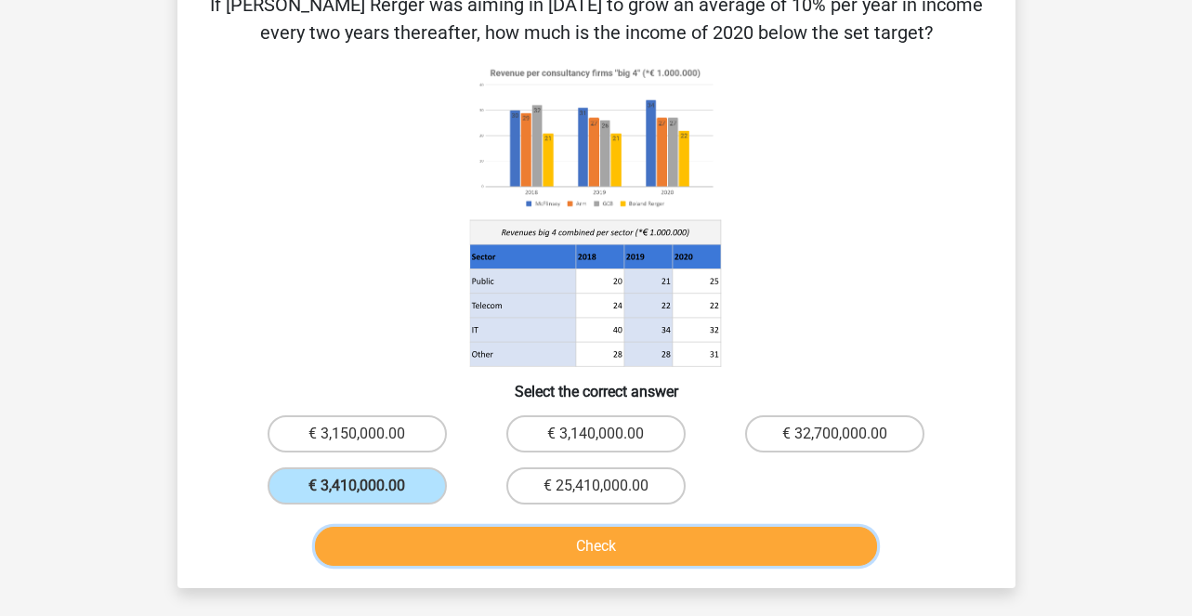
click at [472, 544] on button "Check" at bounding box center [596, 546] width 562 height 39
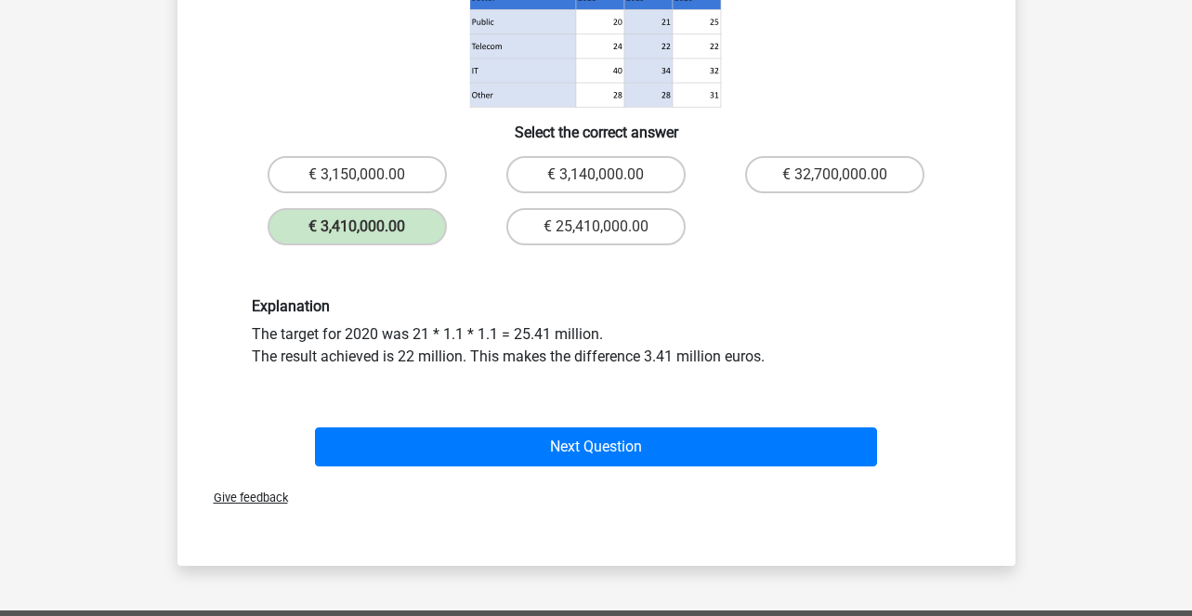
scroll to position [372, 0]
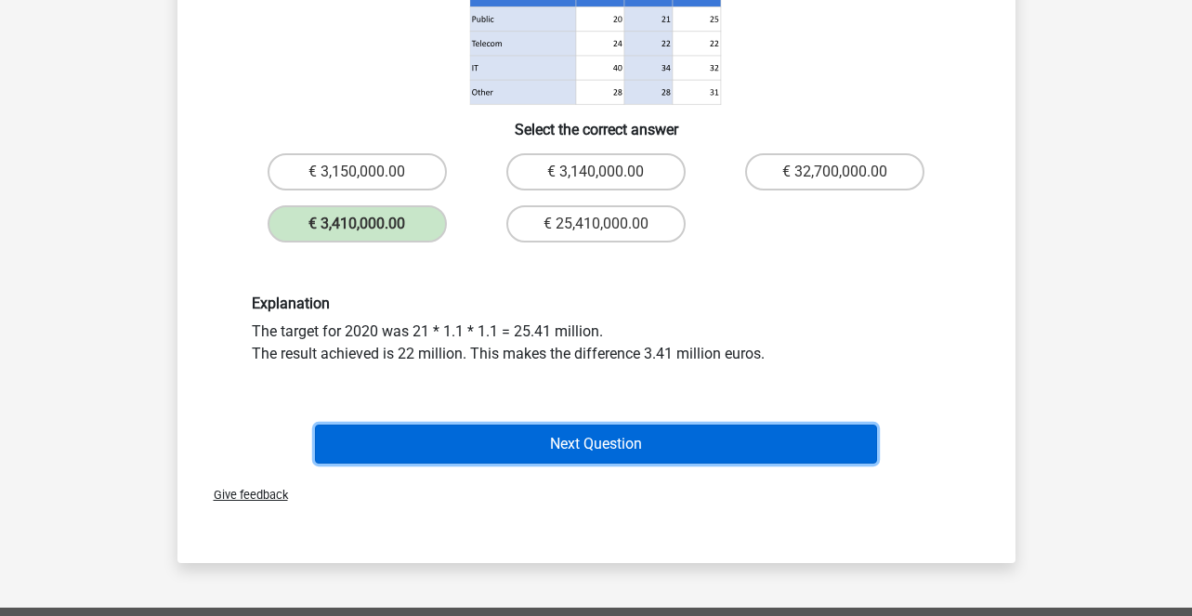
click at [586, 451] on button "Next Question" at bounding box center [596, 444] width 562 height 39
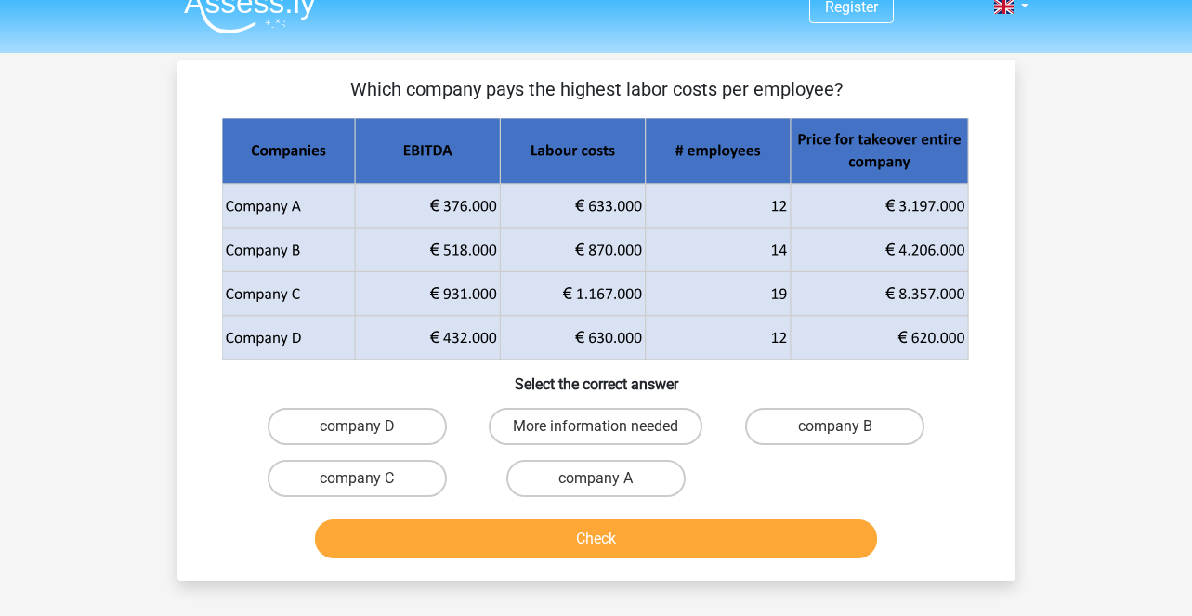
scroll to position [0, 0]
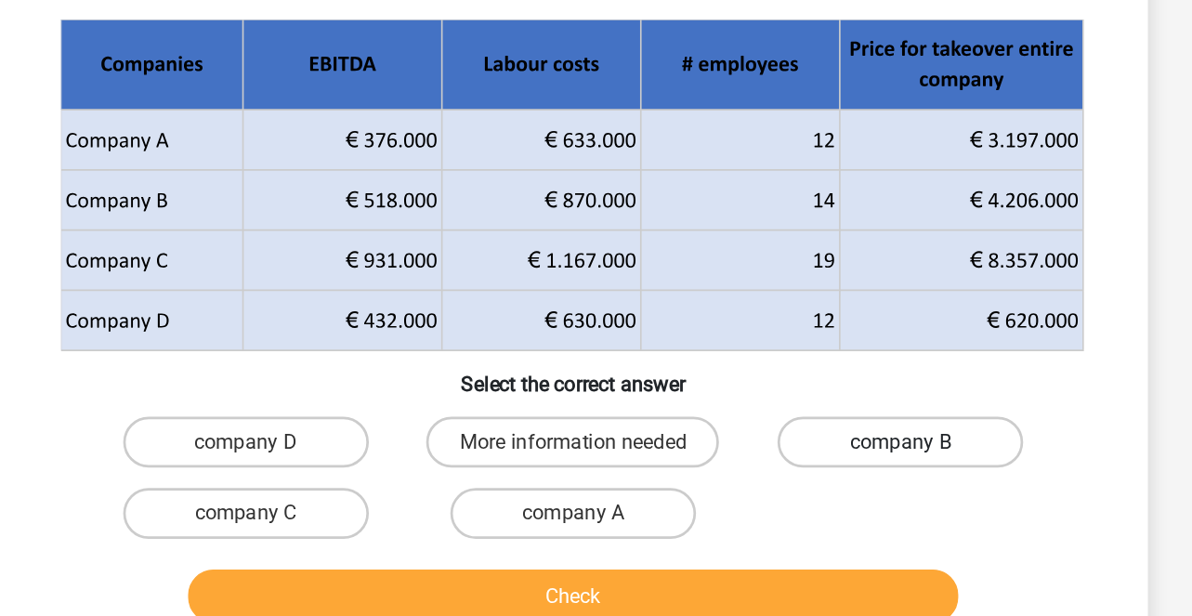
click at [804, 456] on label "company B" at bounding box center [834, 451] width 179 height 37
click at [835, 456] on input "company B" at bounding box center [841, 458] width 12 height 12
radio input "true"
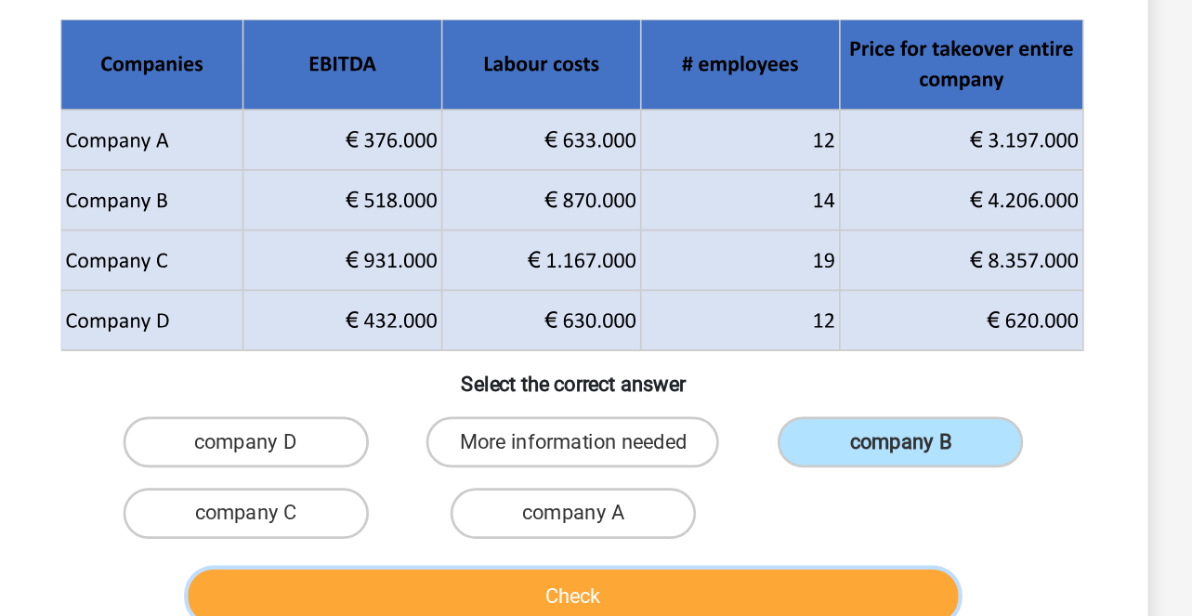
click at [737, 559] on button "Check" at bounding box center [596, 564] width 562 height 39
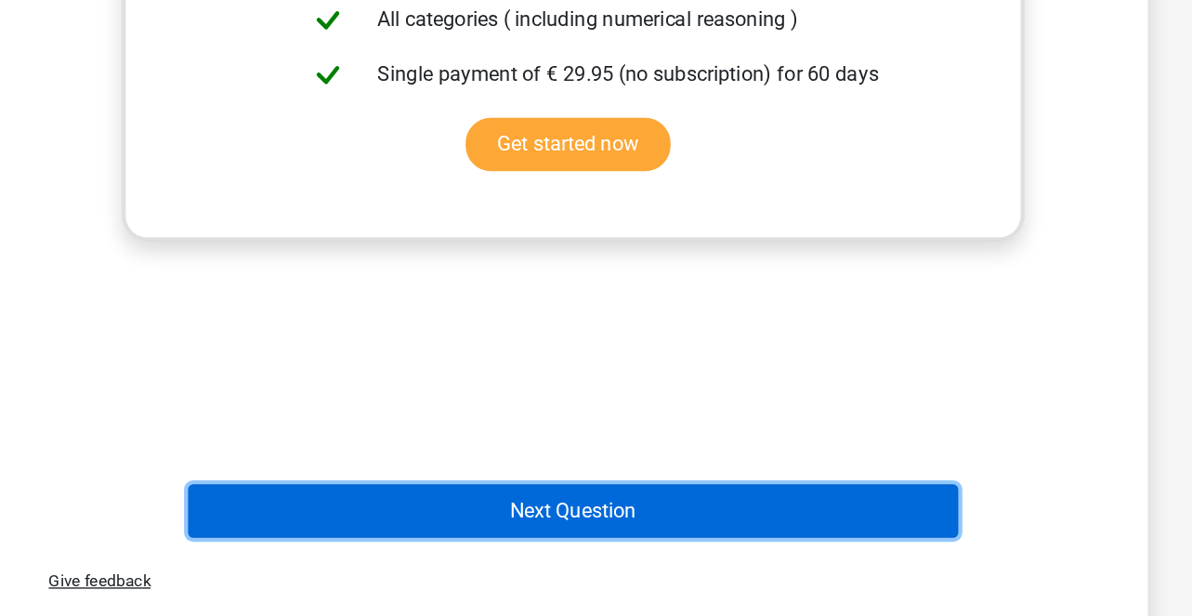
click at [708, 543] on button "Next Question" at bounding box center [596, 538] width 562 height 39
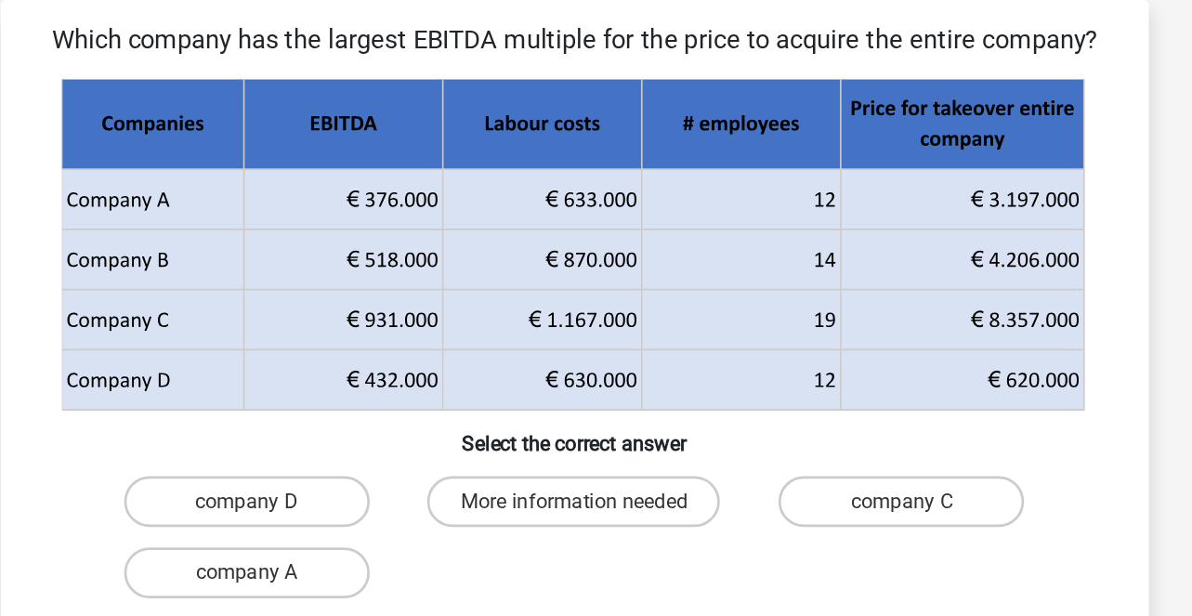
scroll to position [61, 0]
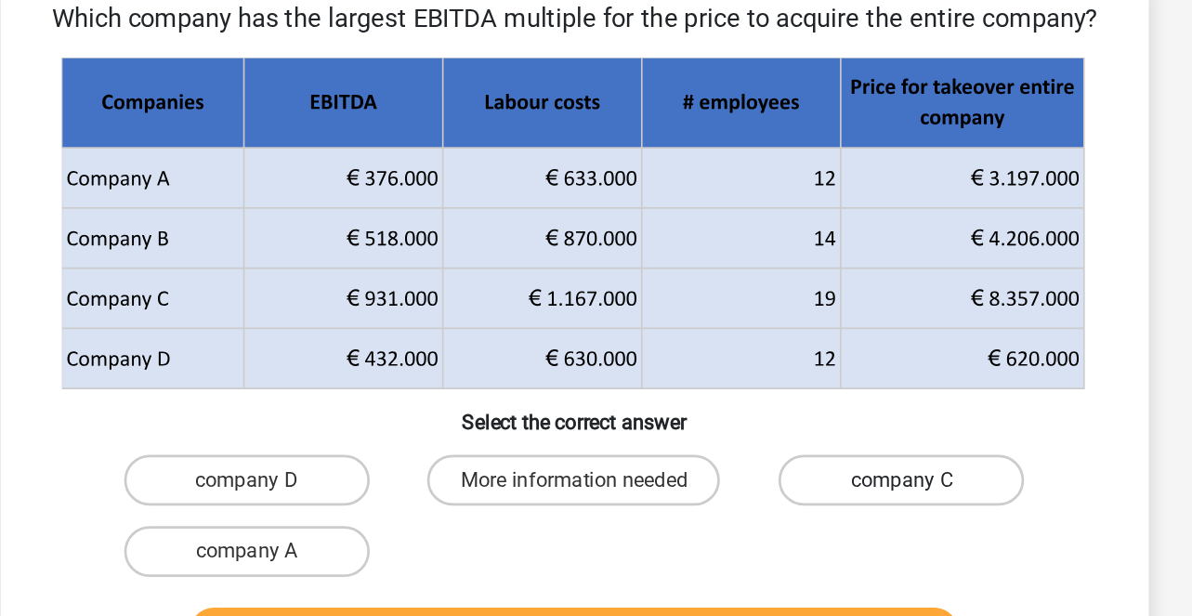
click at [860, 392] on label "company C" at bounding box center [834, 390] width 179 height 37
click at [848, 392] on input "company C" at bounding box center [841, 396] width 12 height 12
radio input "true"
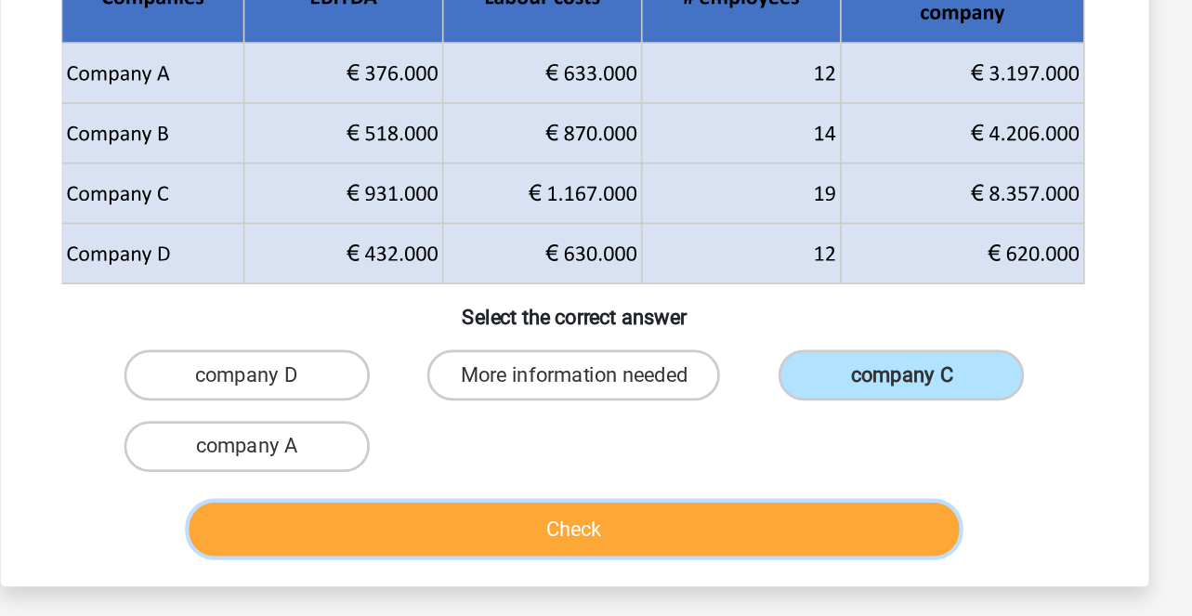
click at [805, 486] on button "Check" at bounding box center [596, 502] width 562 height 39
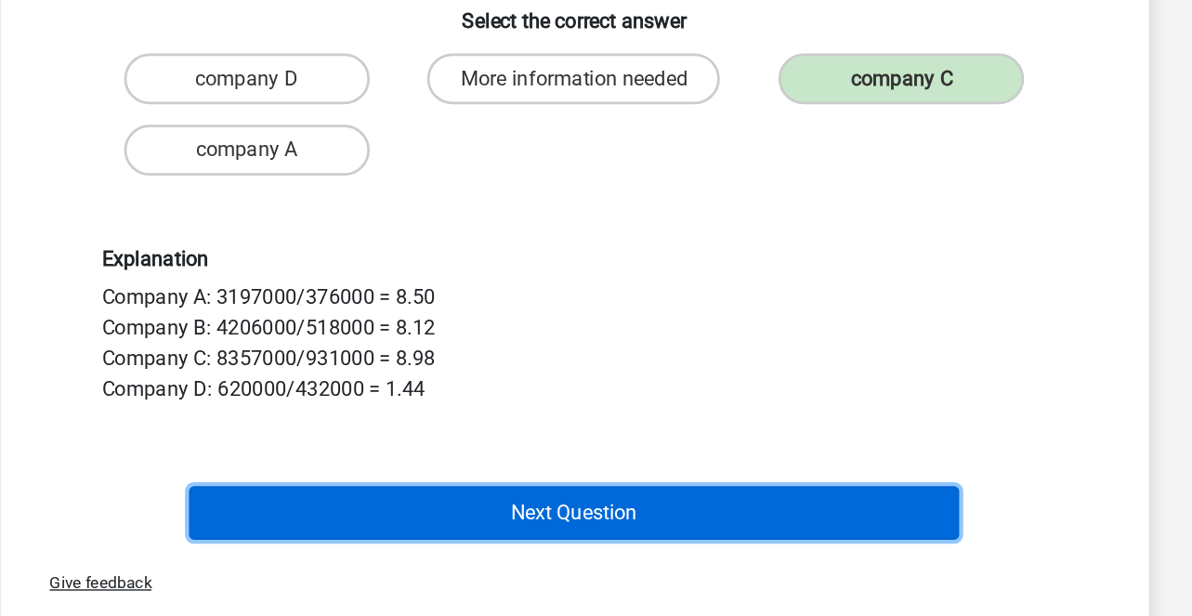
click at [805, 536] on button "Next Question" at bounding box center [596, 540] width 562 height 39
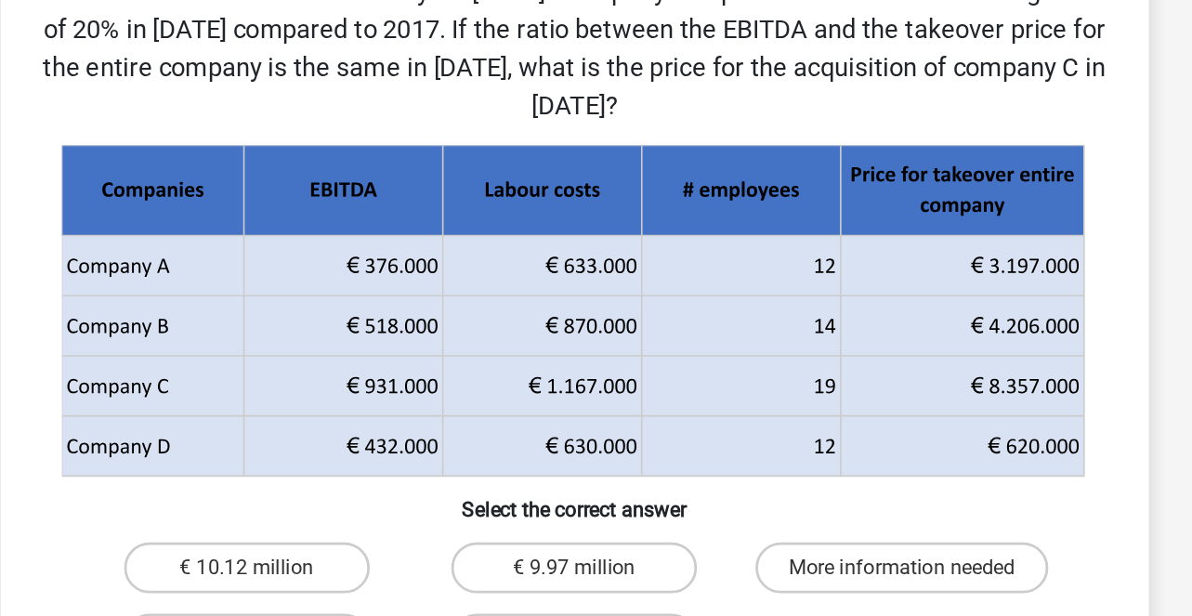
scroll to position [85, 0]
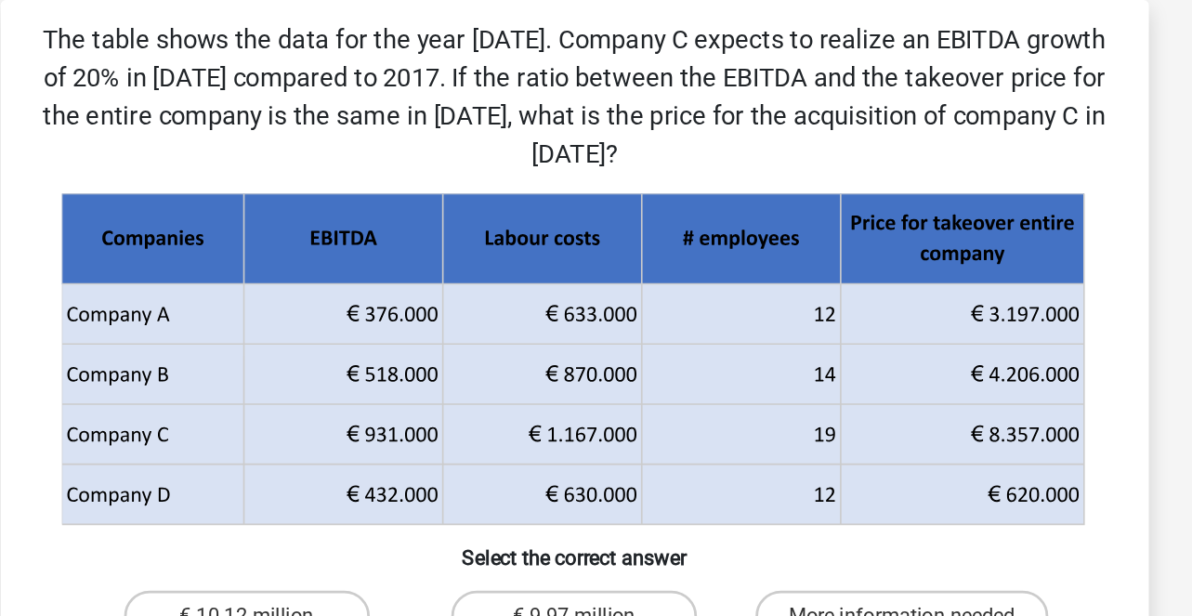
click at [867, 30] on p "The table shows the data for the year 2017. Company C expects to realize an EBI…" at bounding box center [596, 71] width 779 height 112
copy p "EBITDA"
click at [693, 108] on p "The table shows the data for the year 2017. Company C expects to realize an EBI…" at bounding box center [596, 71] width 779 height 112
drag, startPoint x: 439, startPoint y: 317, endPoint x: 480, endPoint y: 318, distance: 40.9
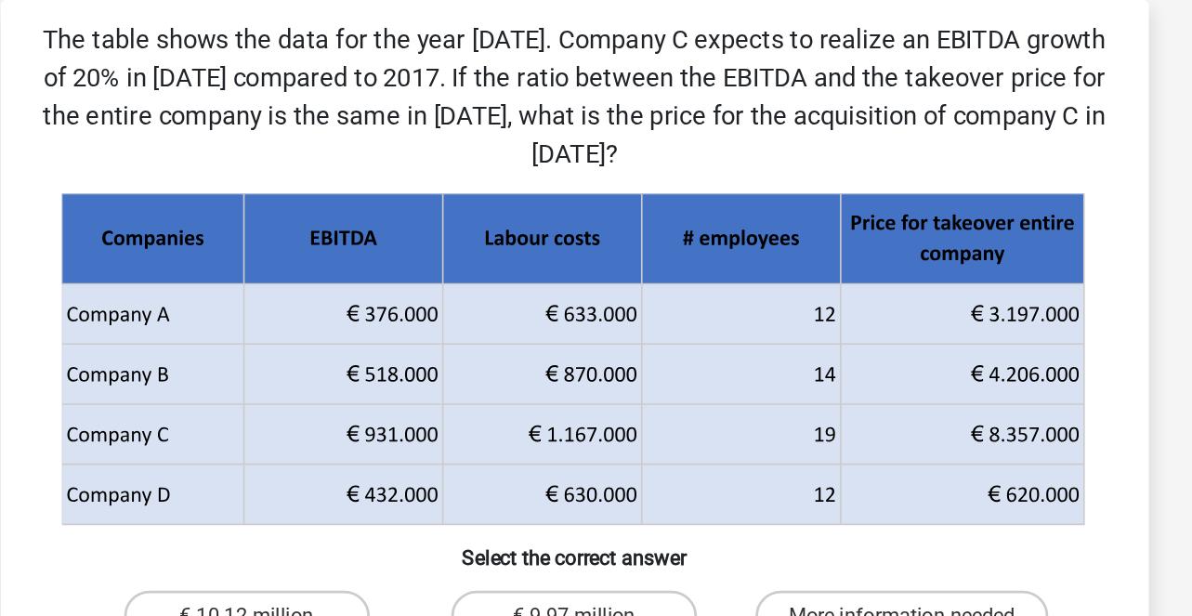
click at [480, 318] on icon at bounding box center [595, 294] width 746 height 87
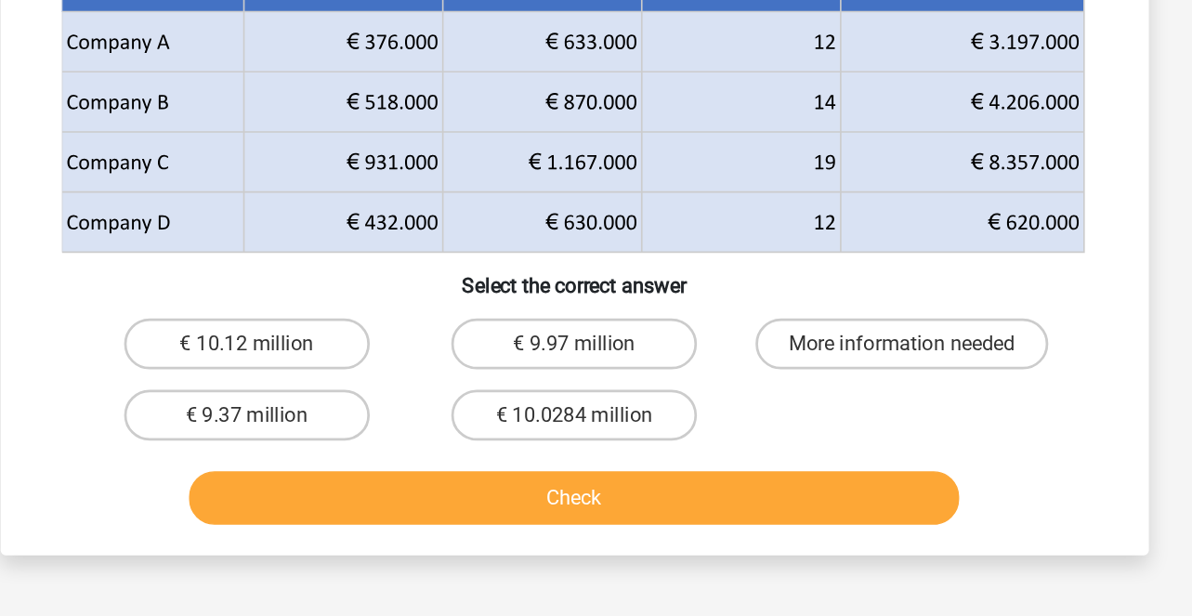
scroll to position [117, 0]
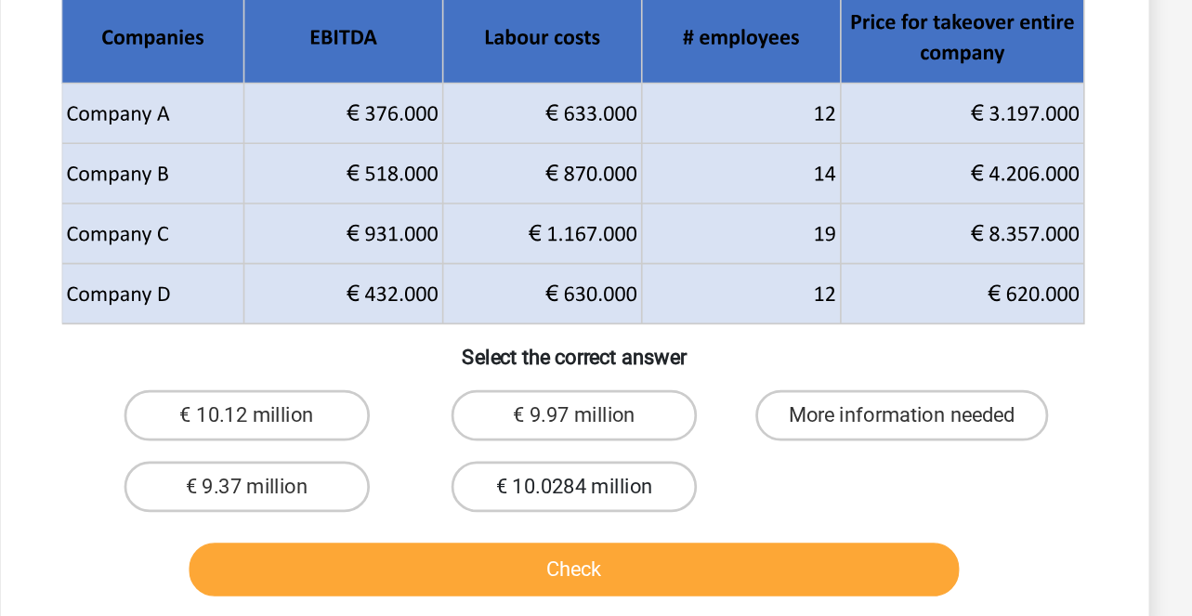
click at [559, 462] on label "€ 10.0284 million" at bounding box center [595, 470] width 179 height 37
click at [596, 470] on input "€ 10.0284 million" at bounding box center [602, 476] width 12 height 12
radio input "true"
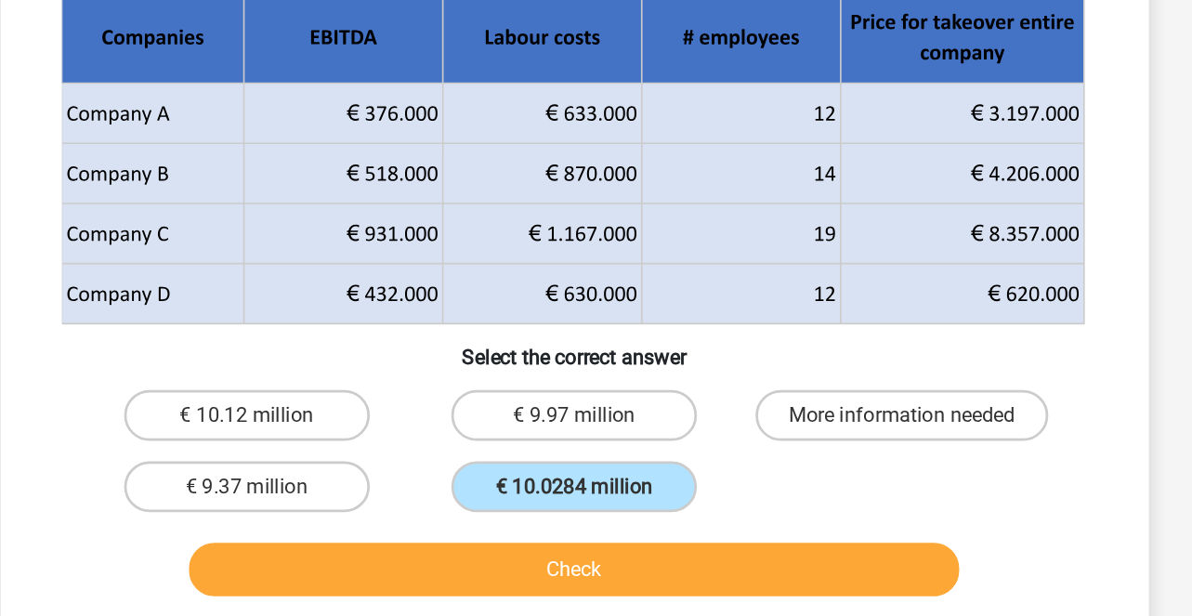
click at [580, 559] on div "The table shows the data for the year 2017. Company C expects to realize an EBI…" at bounding box center [596, 270] width 838 height 604
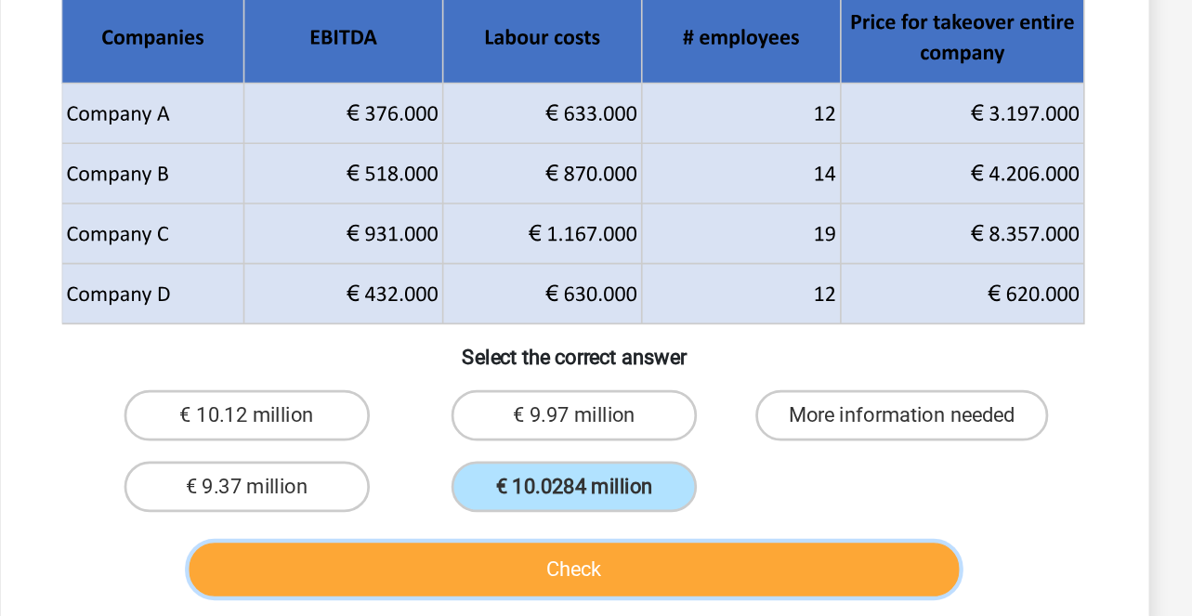
click at [600, 546] on button "Check" at bounding box center [596, 530] width 562 height 39
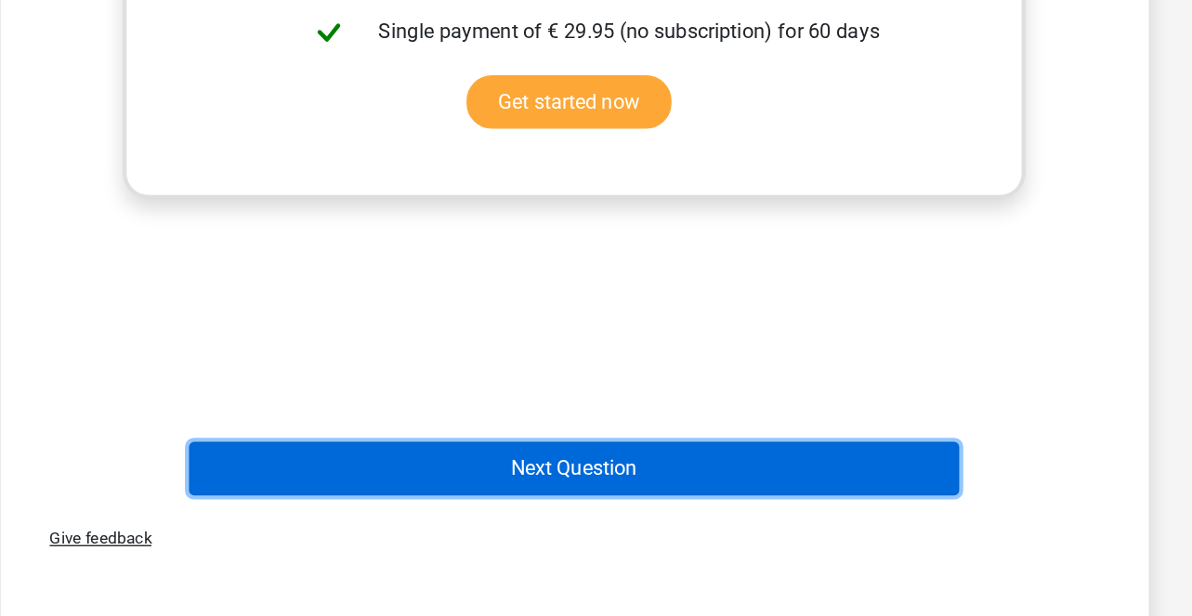
click at [677, 521] on button "Next Question" at bounding box center [596, 508] width 562 height 39
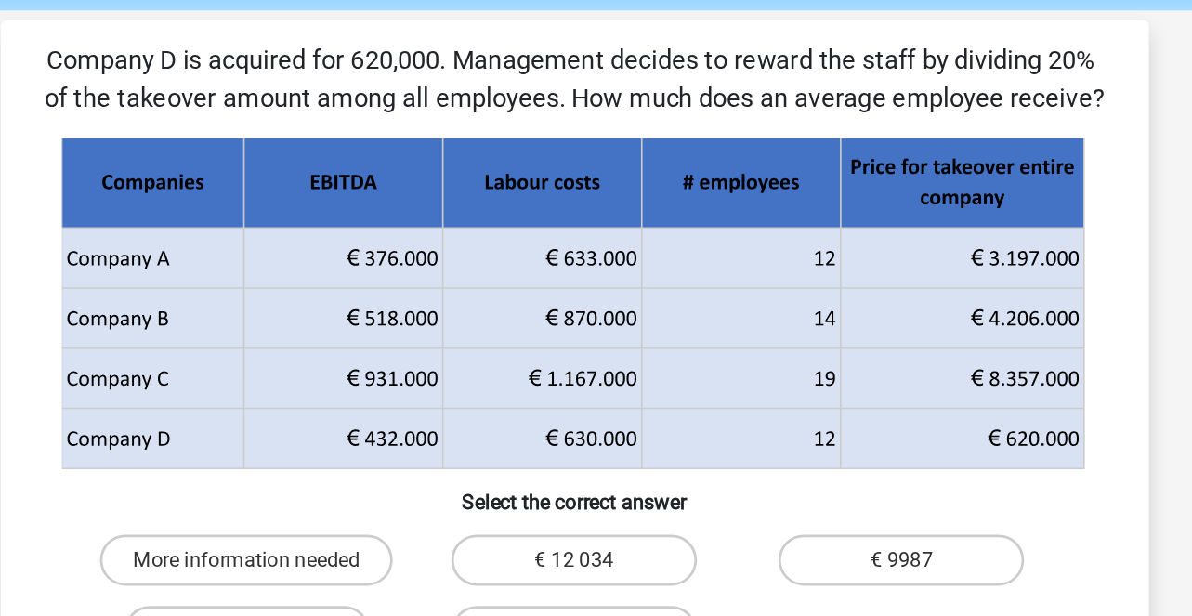
scroll to position [63, 0]
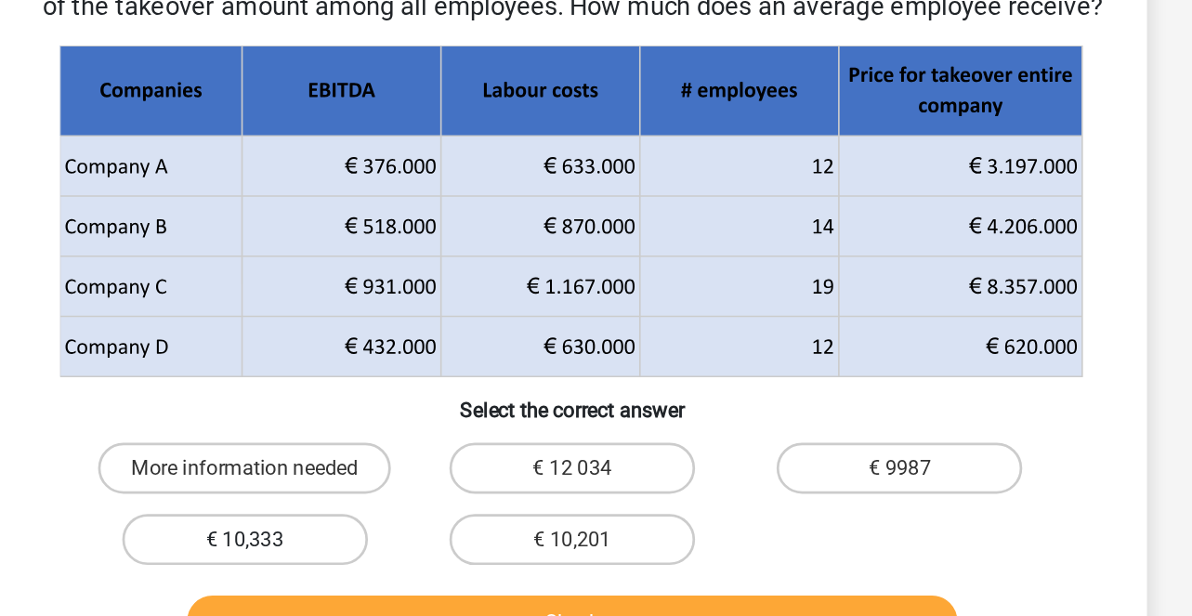
click at [388, 470] on label "€ 10,333" at bounding box center [357, 468] width 179 height 37
click at [369, 470] on input "€ 10,333" at bounding box center [363, 474] width 12 height 12
radio input "true"
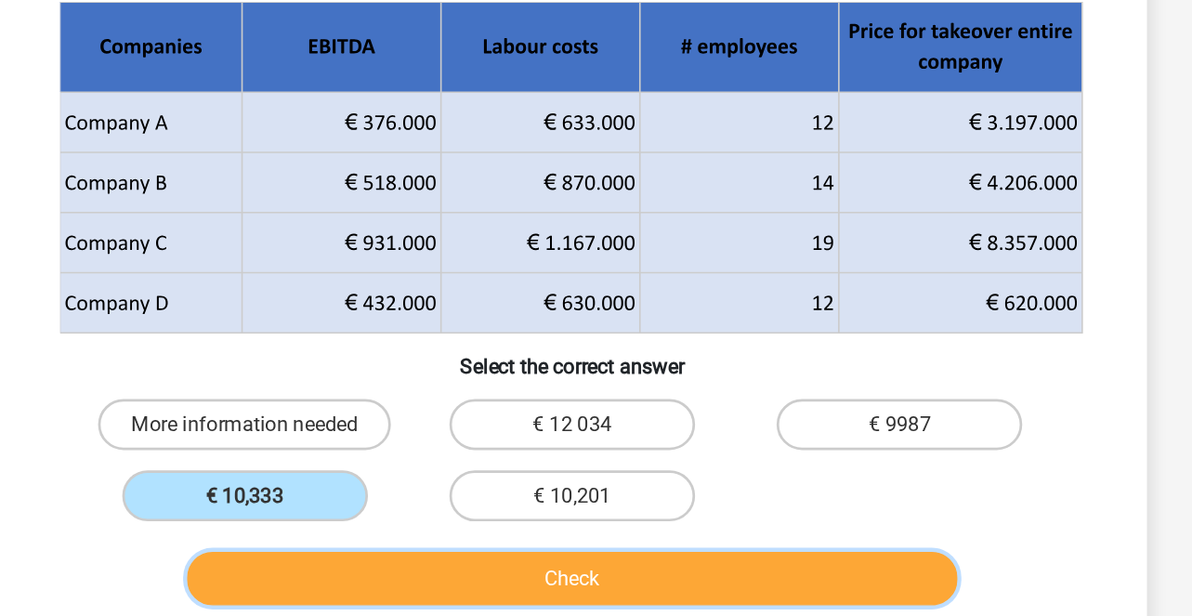
click at [444, 521] on button "Check" at bounding box center [596, 528] width 562 height 39
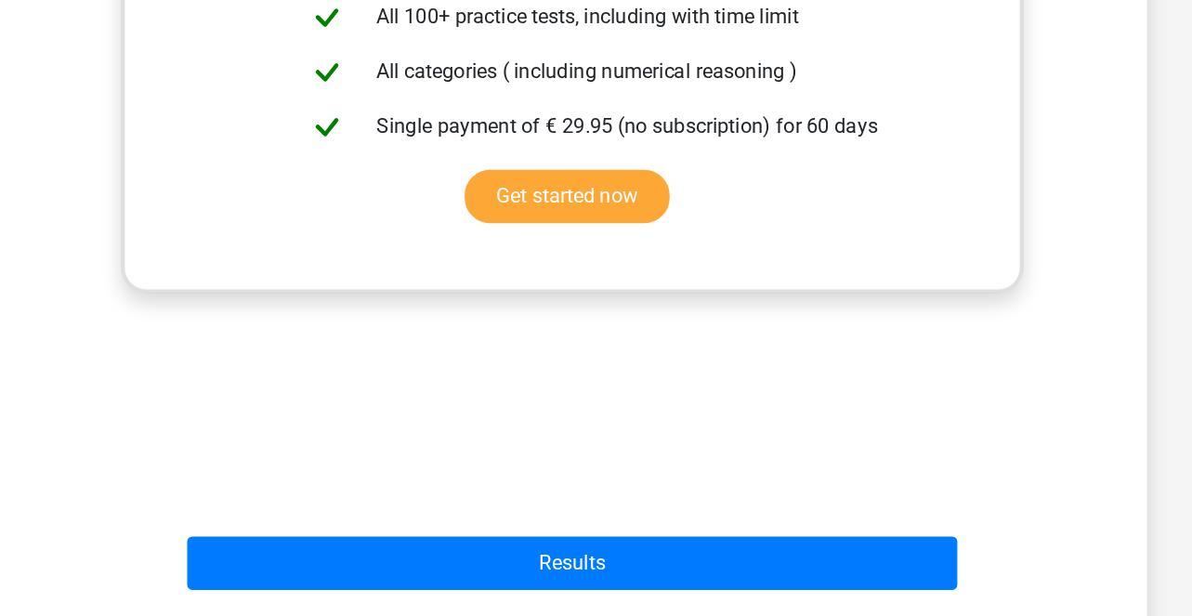
scroll to position [633, 0]
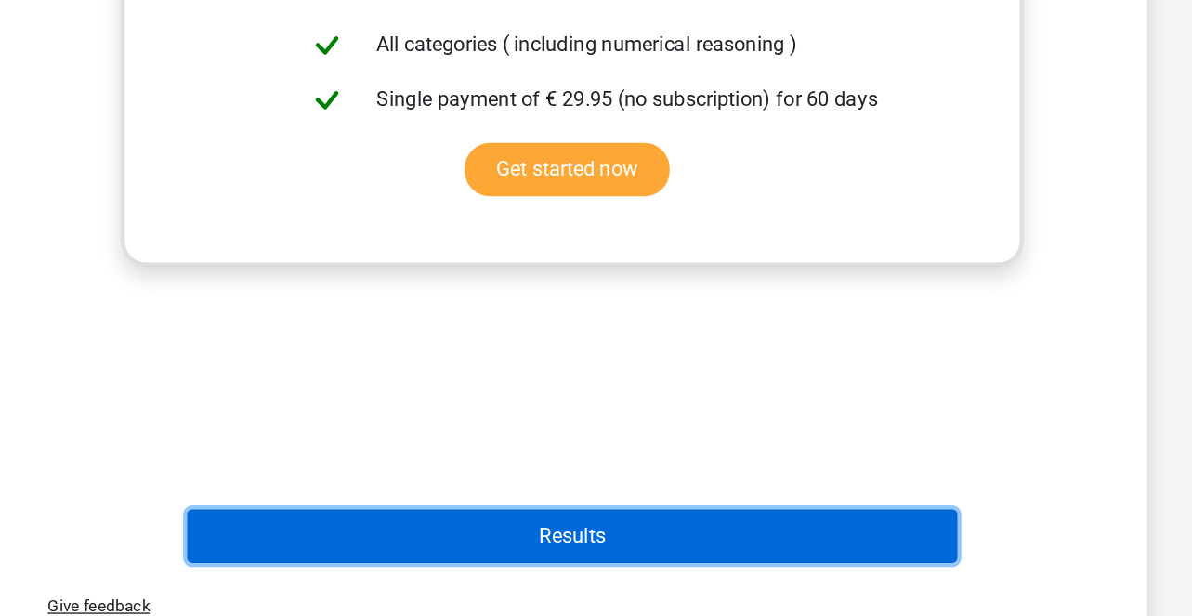
click at [523, 563] on button "Results" at bounding box center [596, 557] width 562 height 39
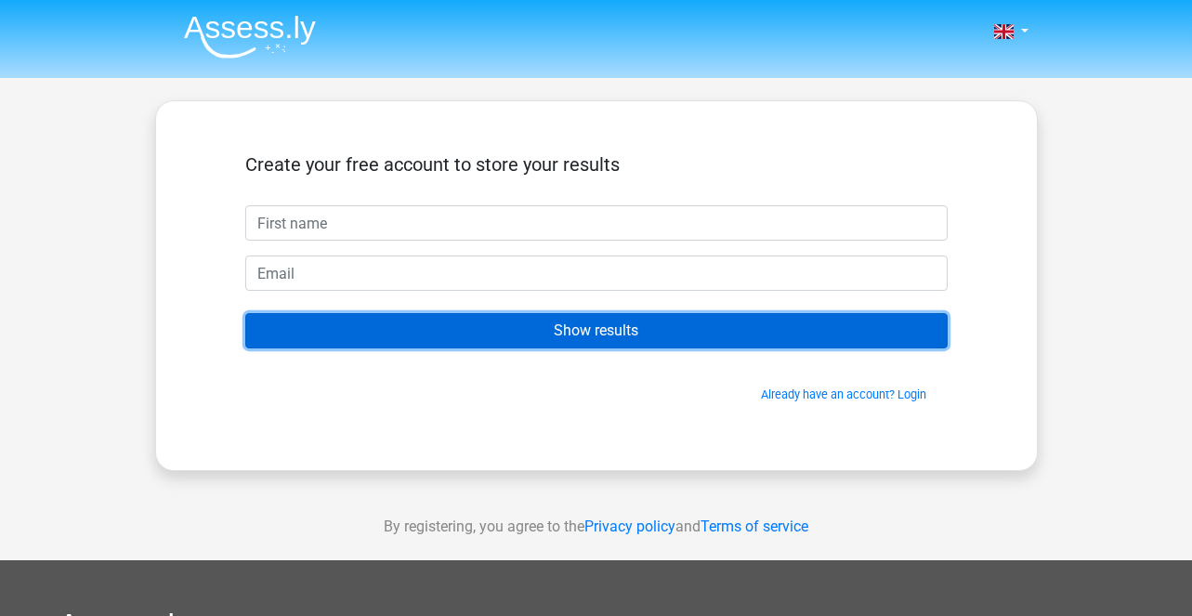
click at [605, 343] on input "Show results" at bounding box center [596, 330] width 703 height 35
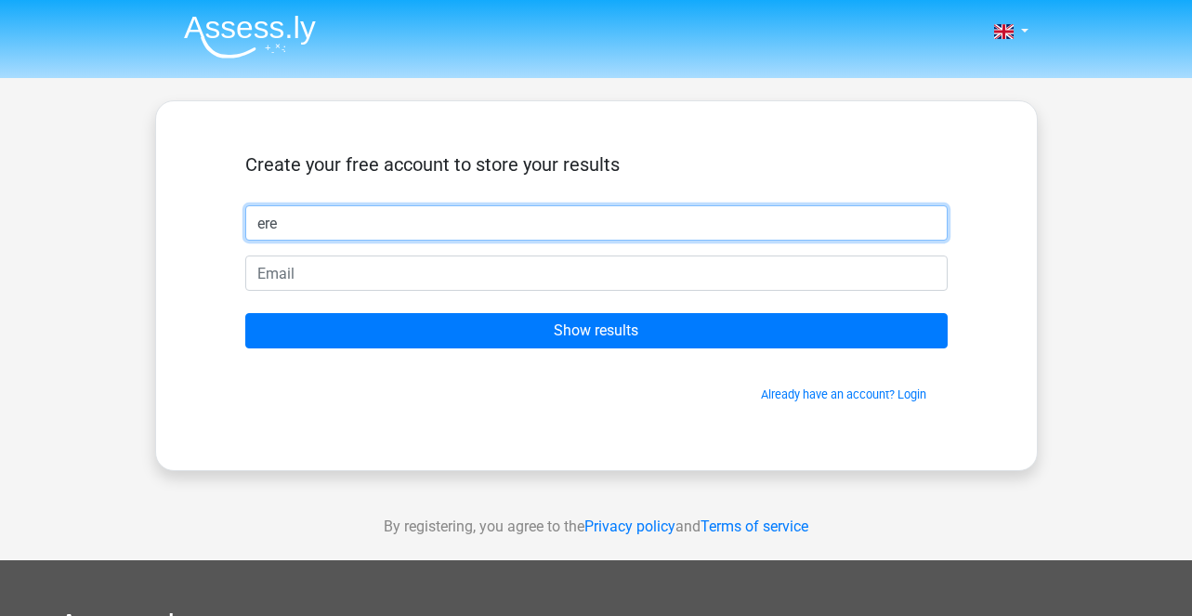
type input "ere"
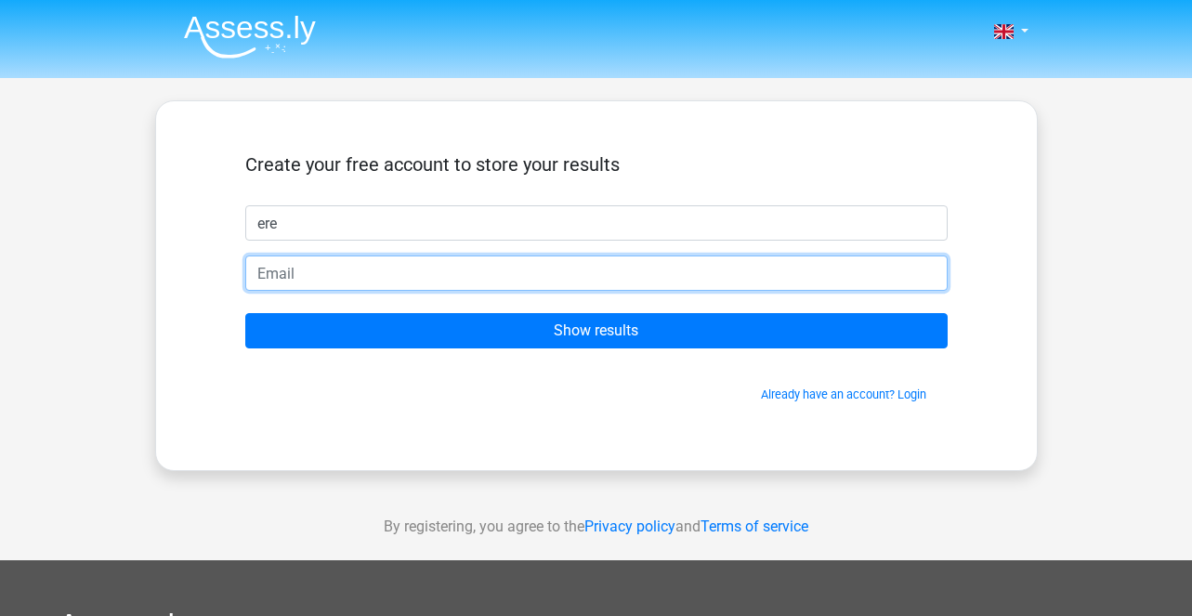
click at [467, 284] on input "email" at bounding box center [596, 273] width 703 height 35
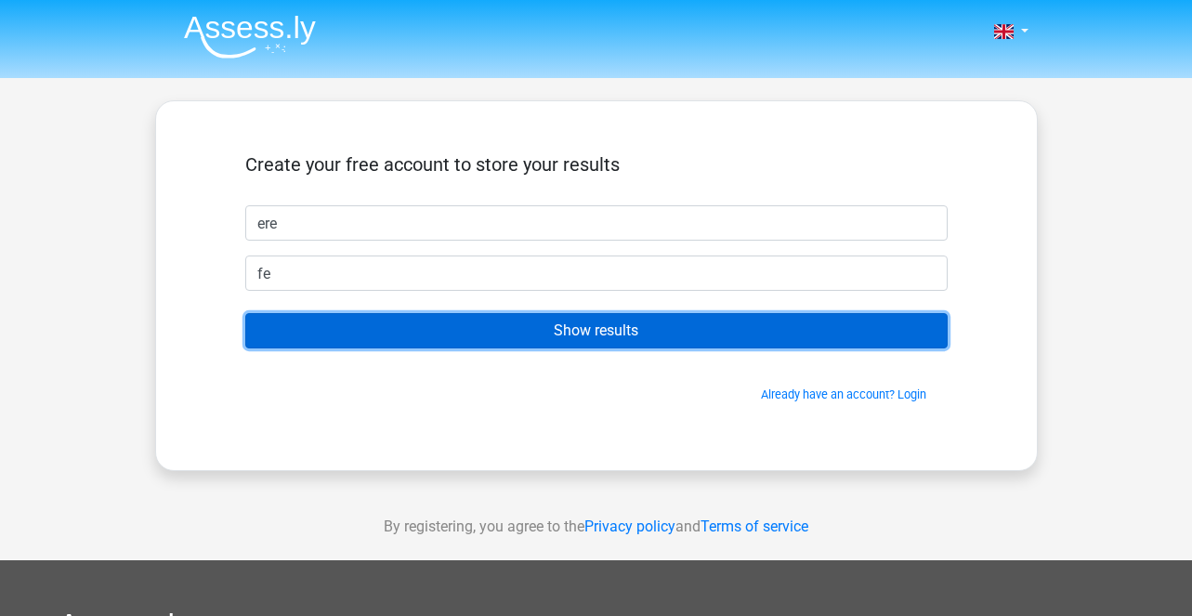
click at [538, 331] on input "Show results" at bounding box center [596, 330] width 703 height 35
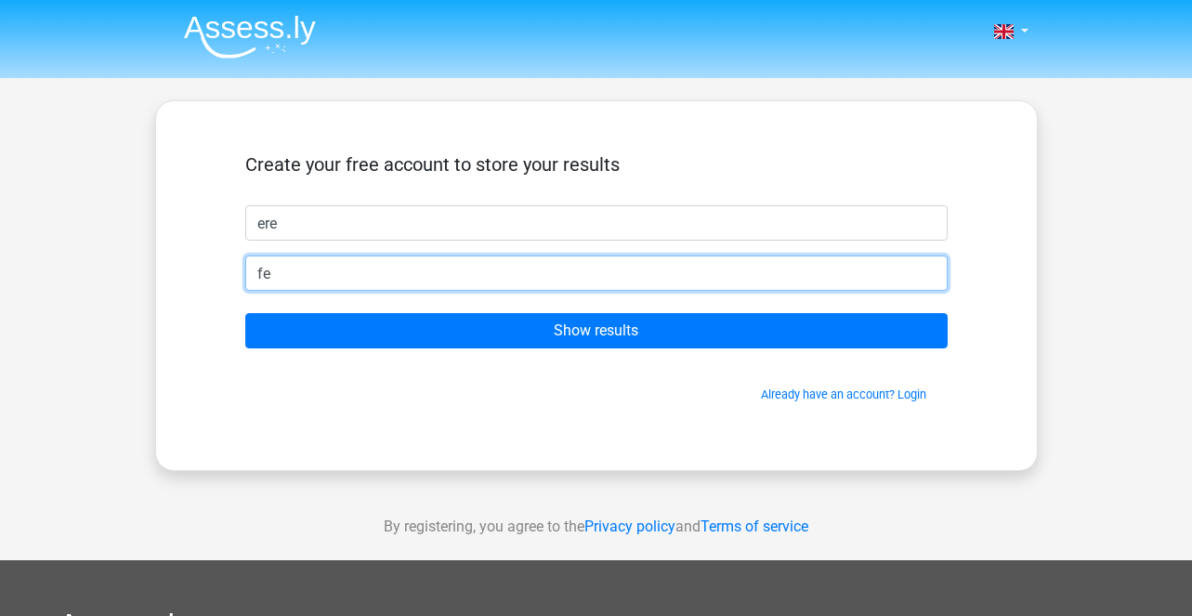
click at [461, 283] on input "fe" at bounding box center [596, 273] width 703 height 35
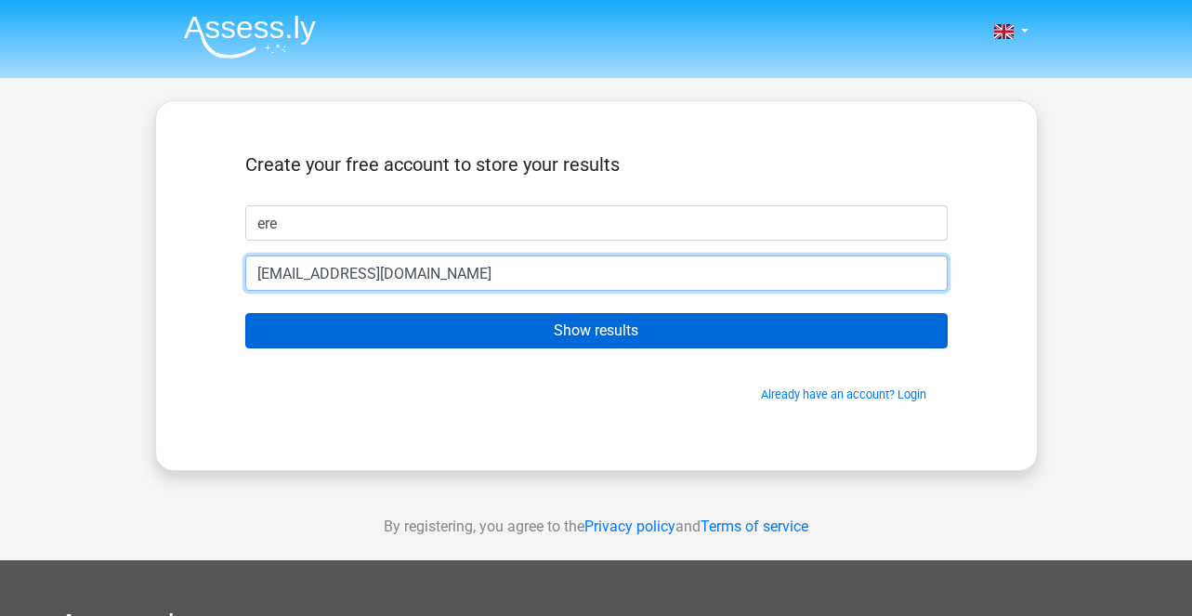
type input "fe@gmail.com"
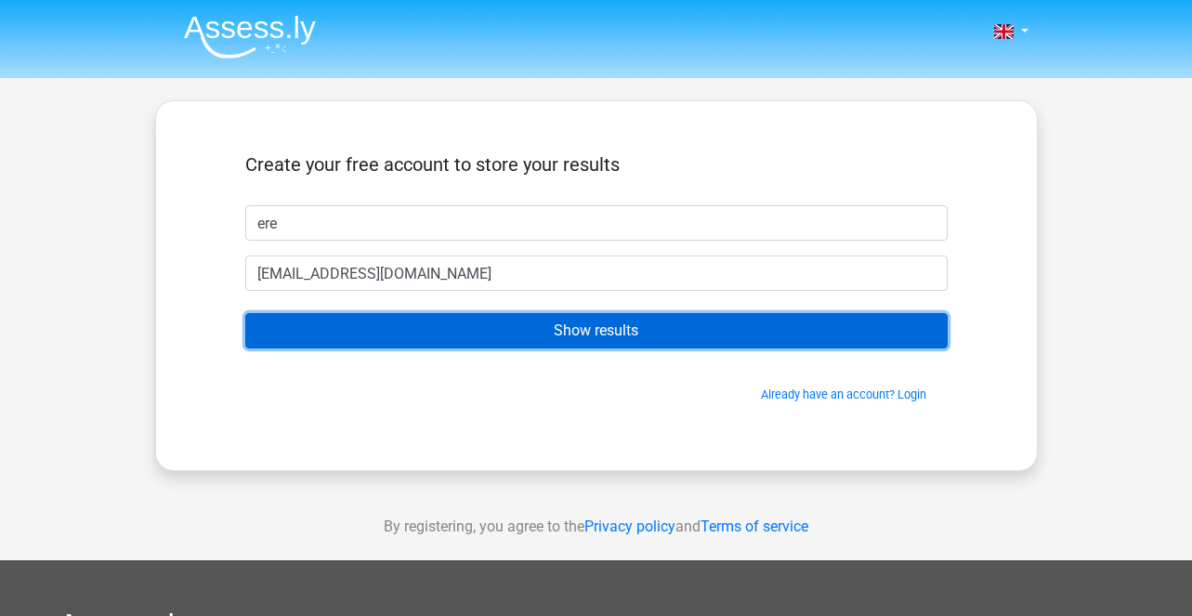
click at [510, 332] on input "Show results" at bounding box center [596, 330] width 703 height 35
